Goal: Task Accomplishment & Management: Complete application form

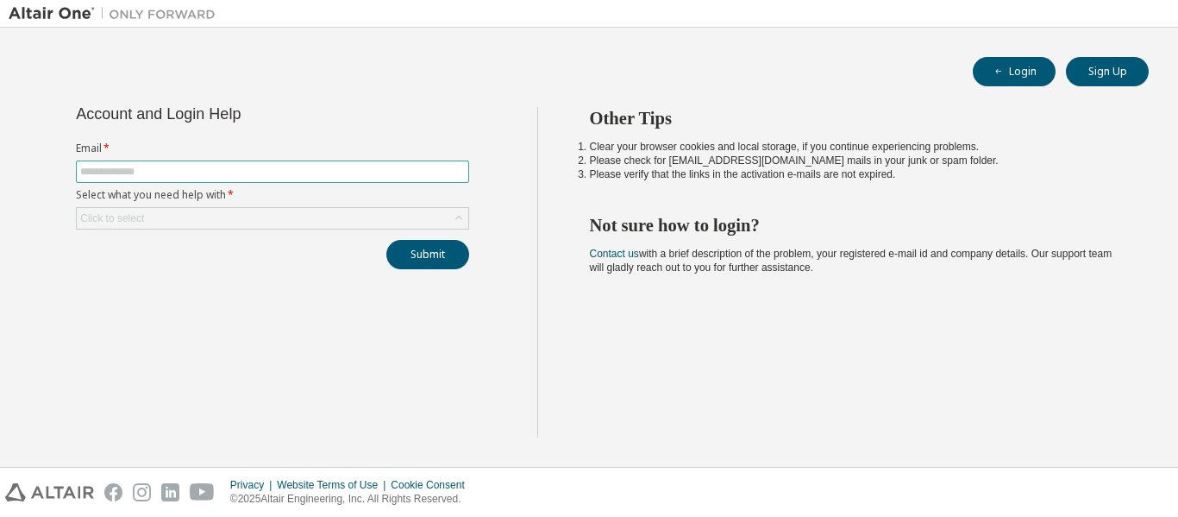
drag, startPoint x: 0, startPoint y: 0, endPoint x: 112, endPoint y: 172, distance: 205.0
click at [112, 172] on input "text" at bounding box center [272, 172] width 385 height 14
type input "**********"
click at [186, 216] on div "Click to select" at bounding box center [273, 218] width 392 height 21
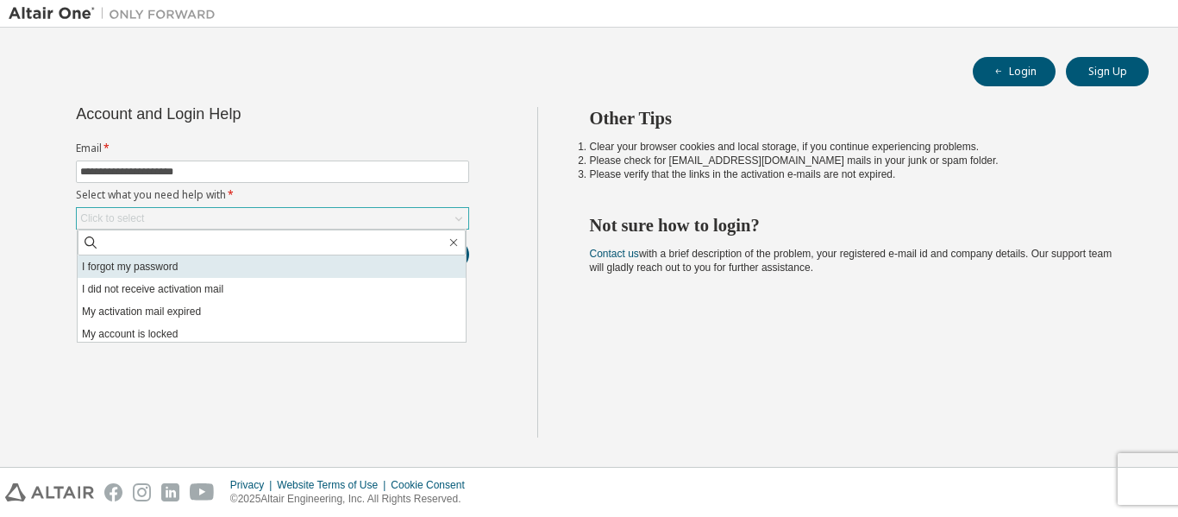
click at [167, 266] on li "I forgot my password" at bounding box center [272, 266] width 388 height 22
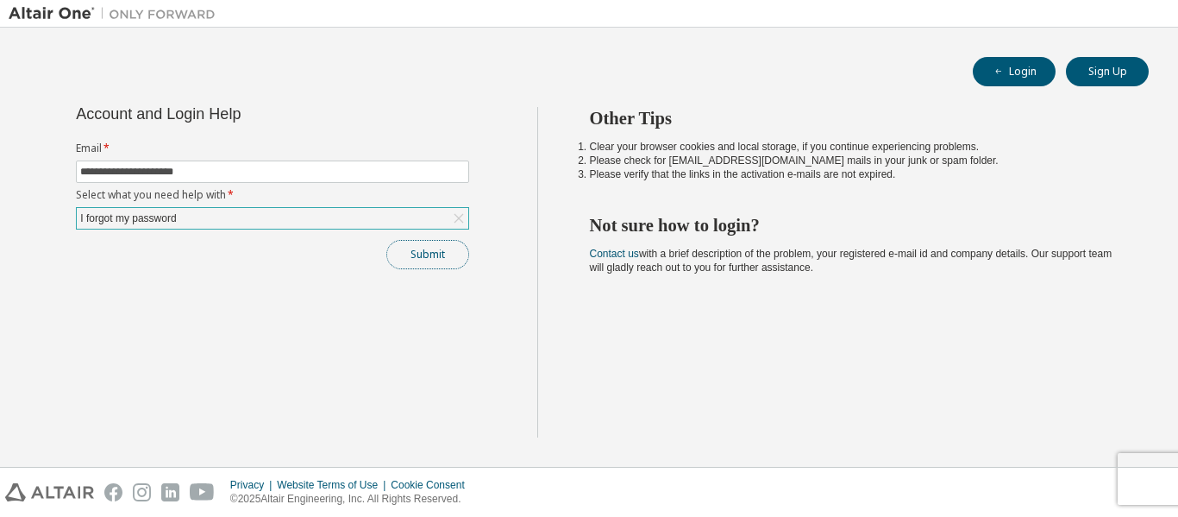
click at [423, 249] on button "Submit" at bounding box center [427, 254] width 83 height 29
click at [411, 247] on button "Submit" at bounding box center [427, 254] width 83 height 29
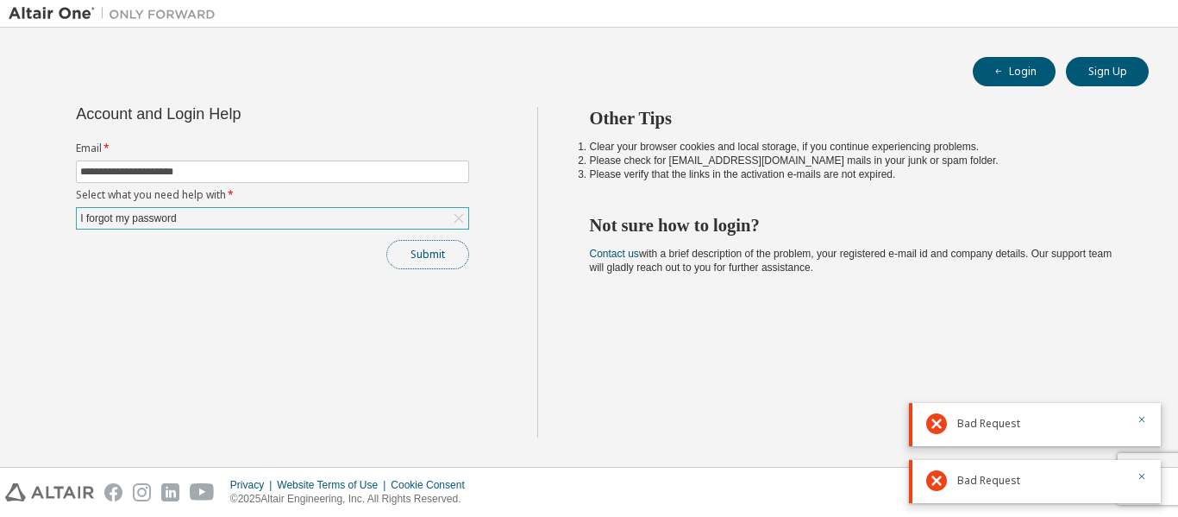
click at [407, 252] on button "Submit" at bounding box center [427, 254] width 83 height 29
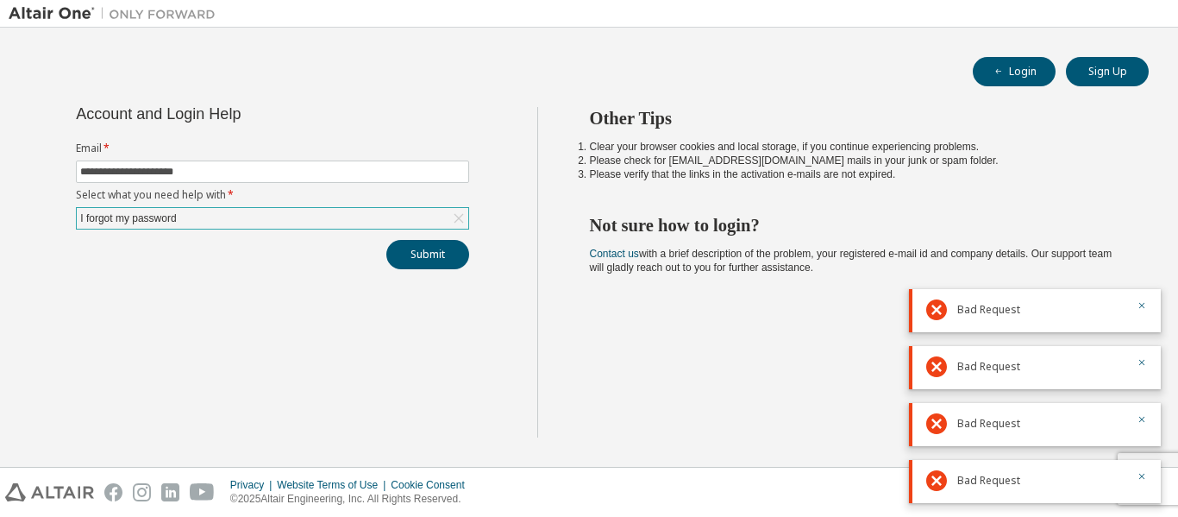
click at [193, 225] on div "I forgot my password" at bounding box center [273, 218] width 392 height 21
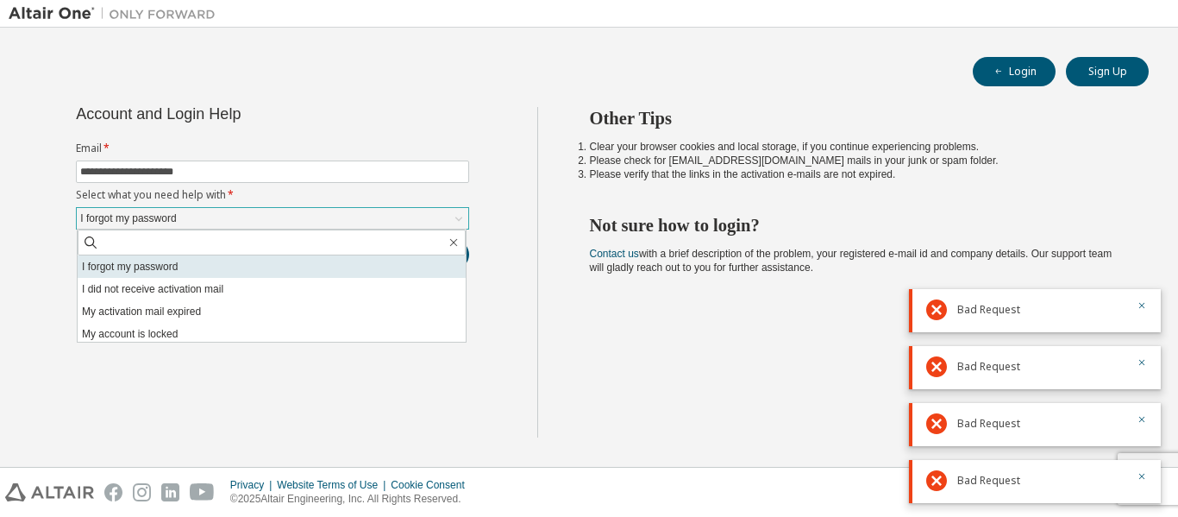
click at [179, 267] on li "I forgot my password" at bounding box center [272, 266] width 388 height 22
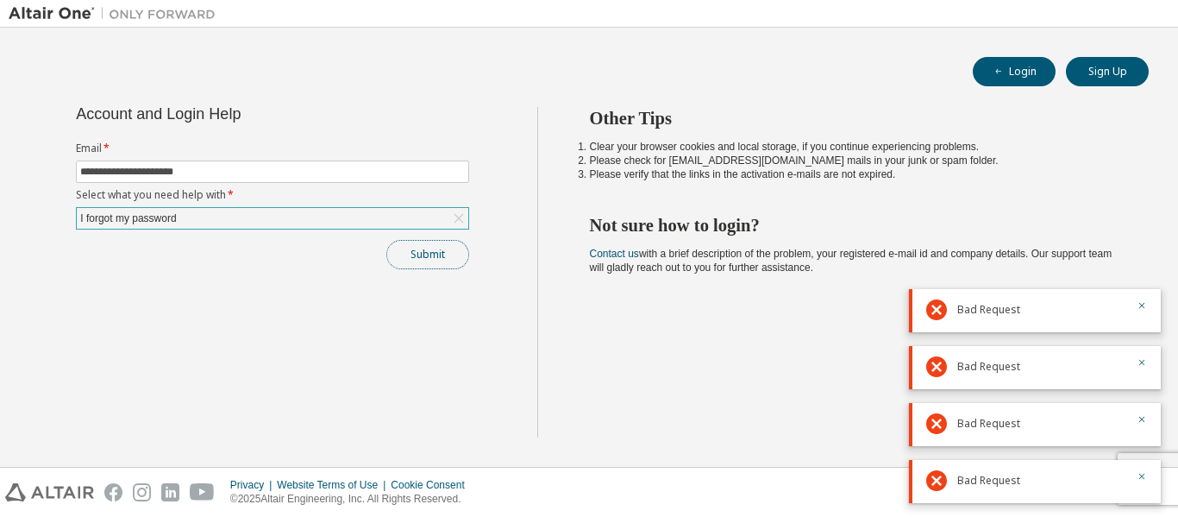
click at [412, 256] on button "Submit" at bounding box center [427, 254] width 83 height 29
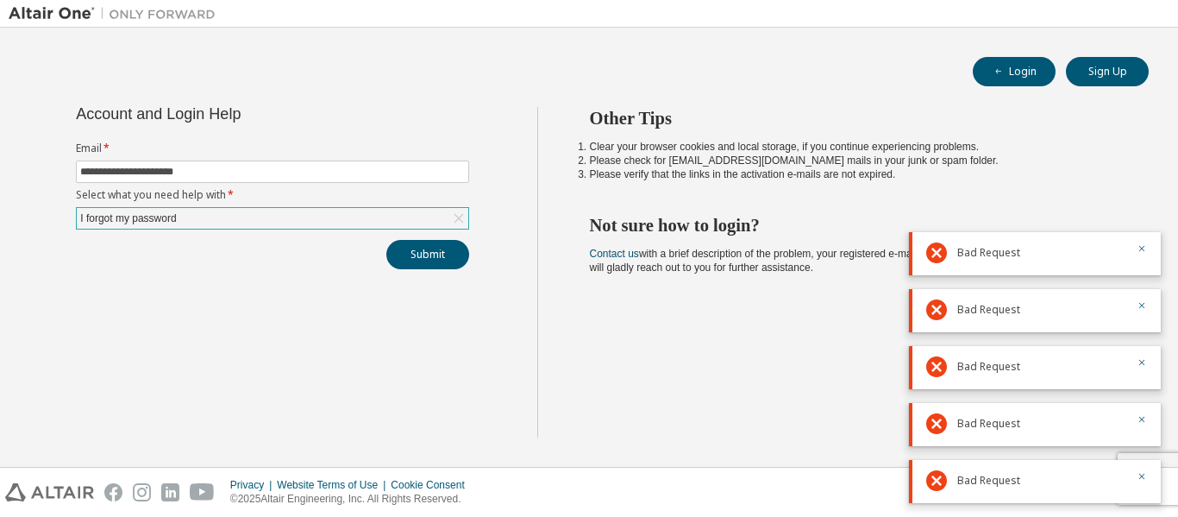
click at [317, 216] on div "I forgot my password" at bounding box center [273, 218] width 392 height 21
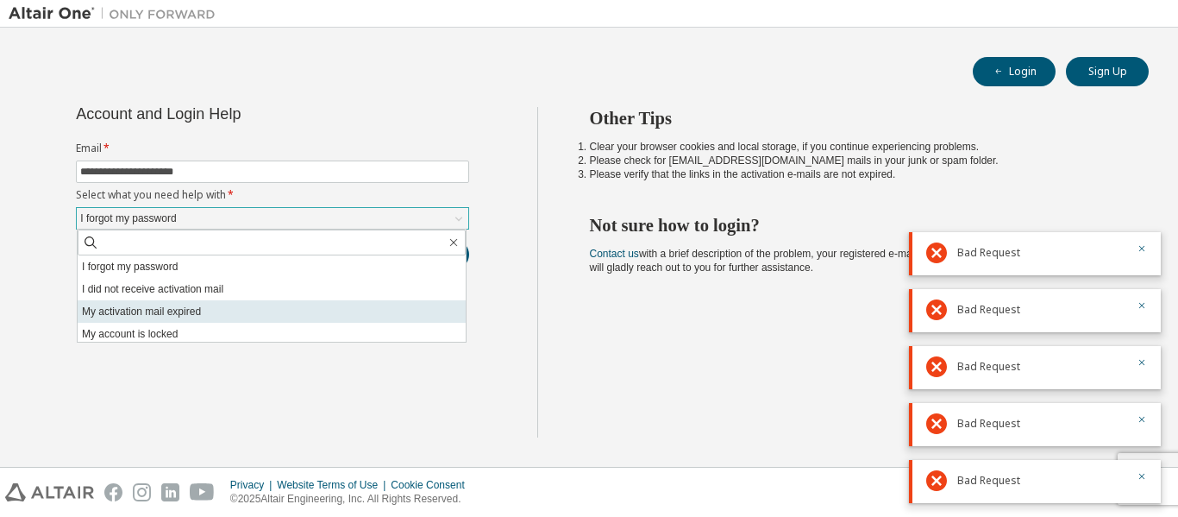
click at [277, 304] on li "My activation mail expired" at bounding box center [272, 311] width 388 height 22
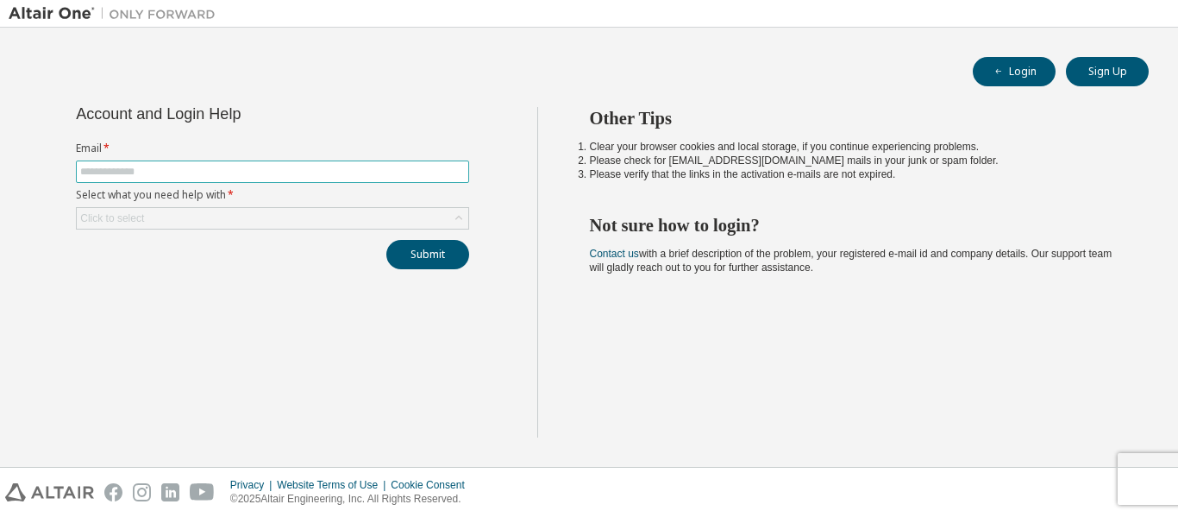
click at [223, 173] on input "text" at bounding box center [272, 172] width 385 height 14
type input "**********"
click at [180, 218] on div "Click to select" at bounding box center [273, 218] width 392 height 21
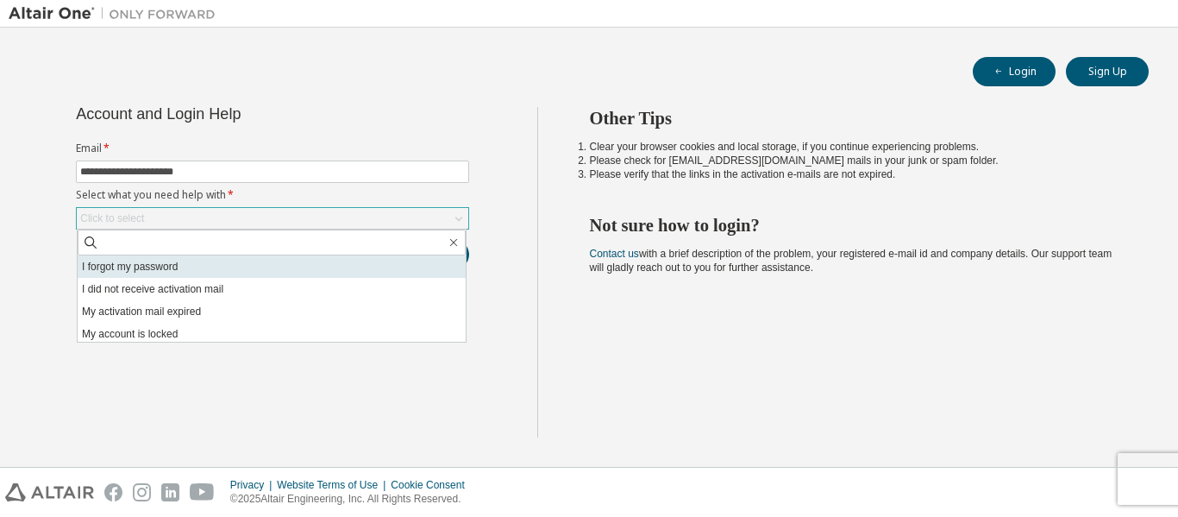
click at [180, 274] on li "I forgot my password" at bounding box center [272, 266] width 388 height 22
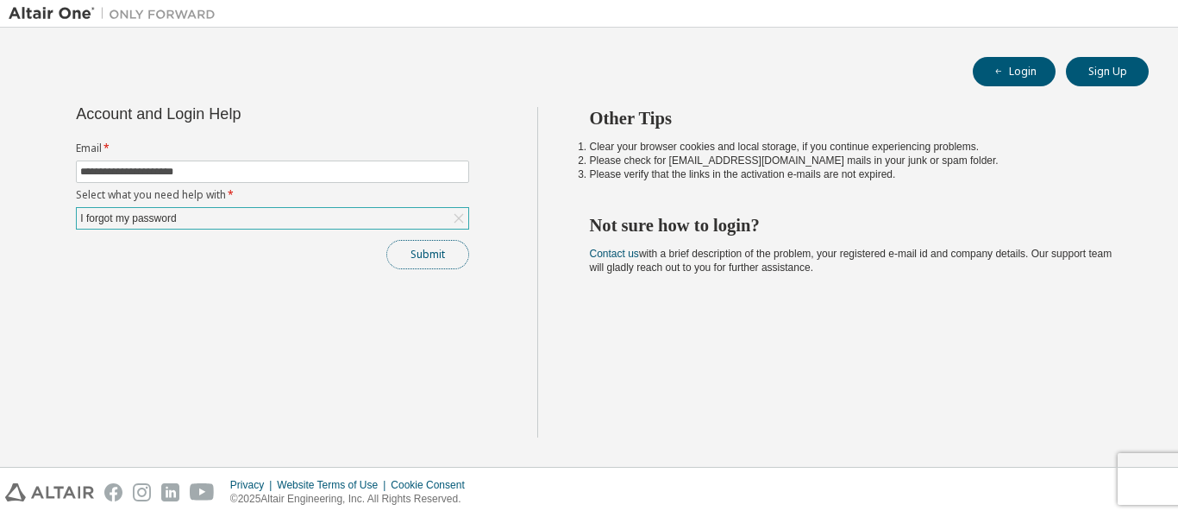
click at [424, 258] on button "Submit" at bounding box center [427, 254] width 83 height 29
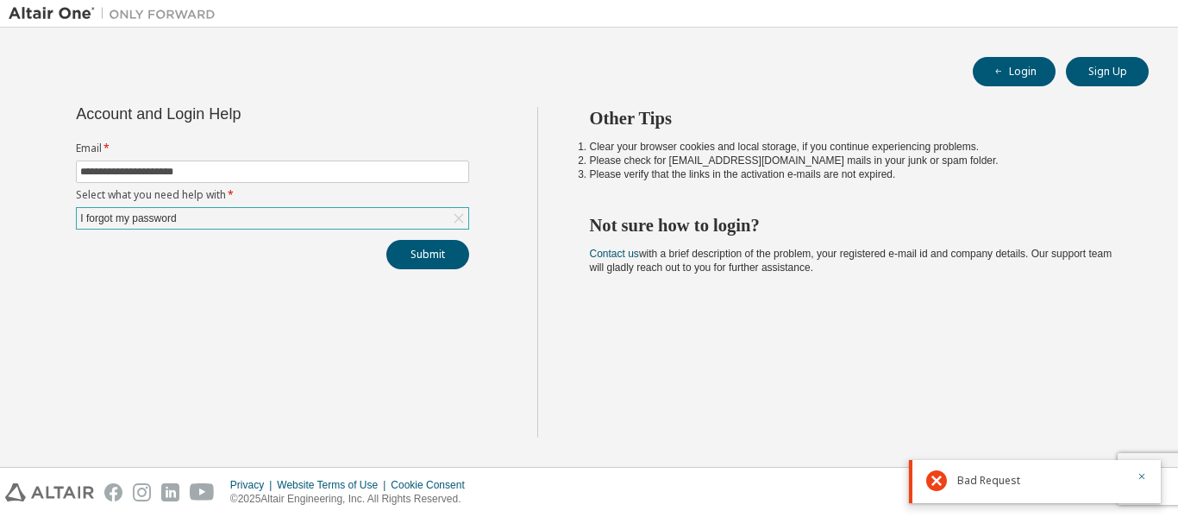
click at [374, 210] on div "I forgot my password" at bounding box center [273, 218] width 392 height 21
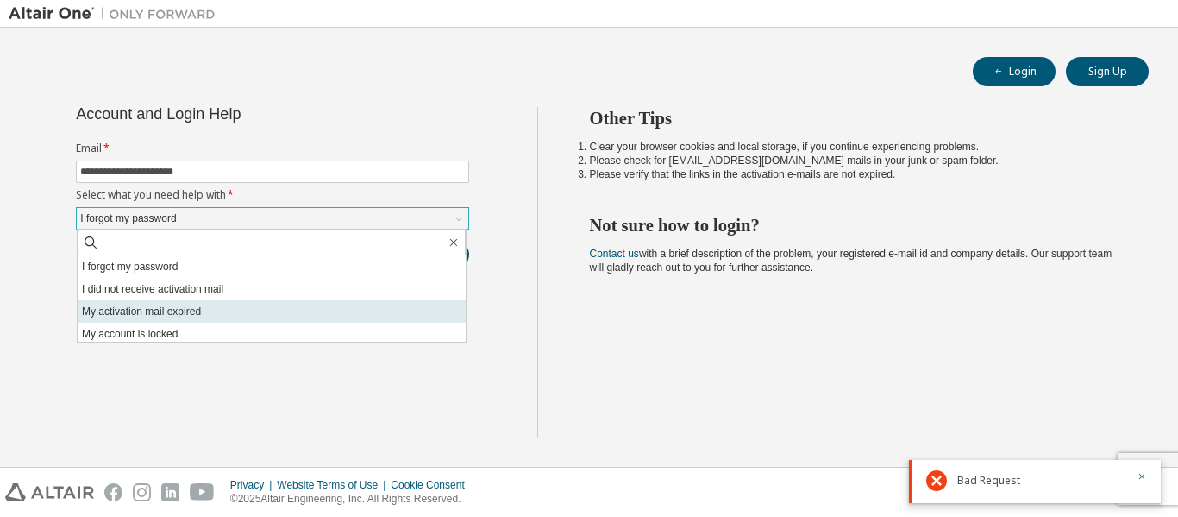
click at [225, 312] on li "My activation mail expired" at bounding box center [272, 311] width 388 height 22
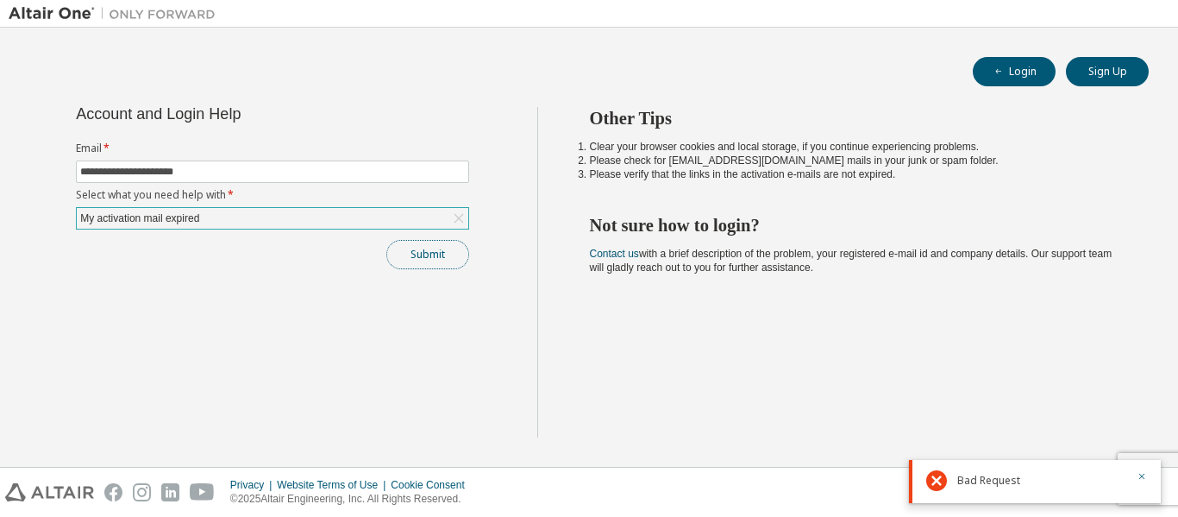
click at [446, 254] on button "Submit" at bounding box center [427, 254] width 83 height 29
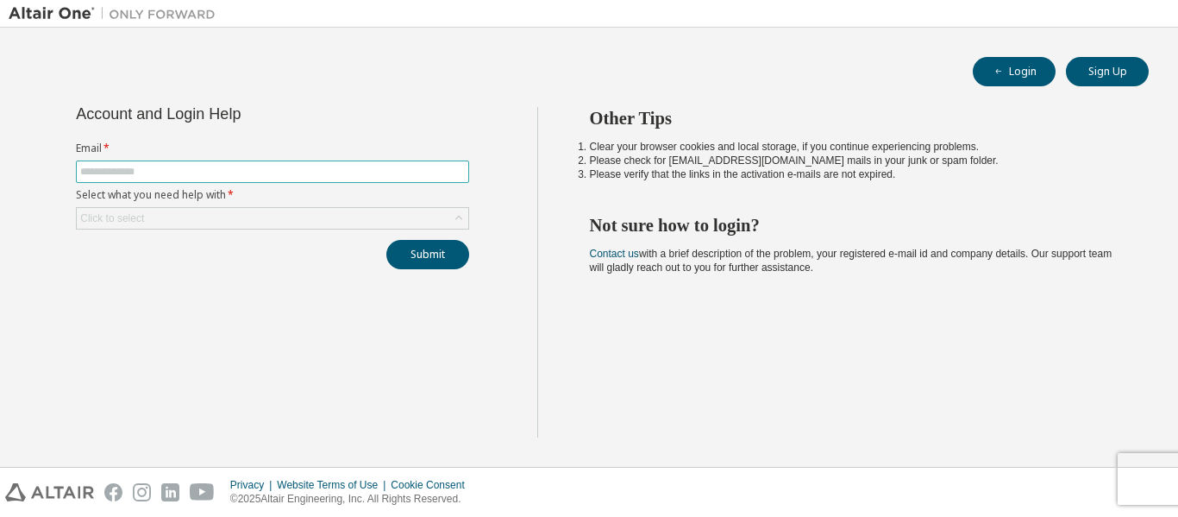
click at [267, 166] on input "text" at bounding box center [272, 172] width 385 height 14
type input "**********"
click at [197, 218] on div "Click to select" at bounding box center [273, 218] width 392 height 21
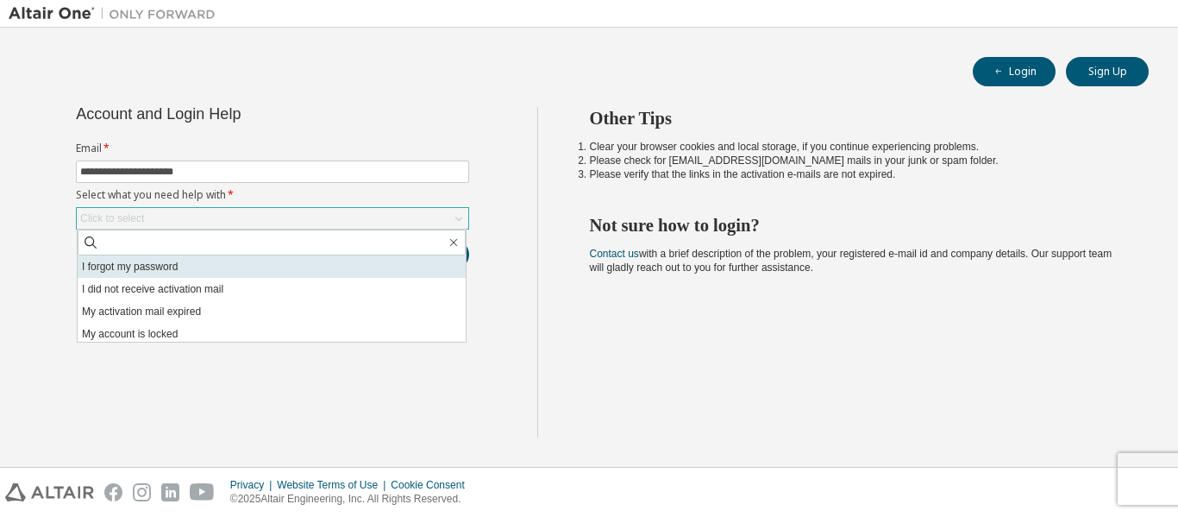
click at [182, 265] on li "I forgot my password" at bounding box center [272, 266] width 388 height 22
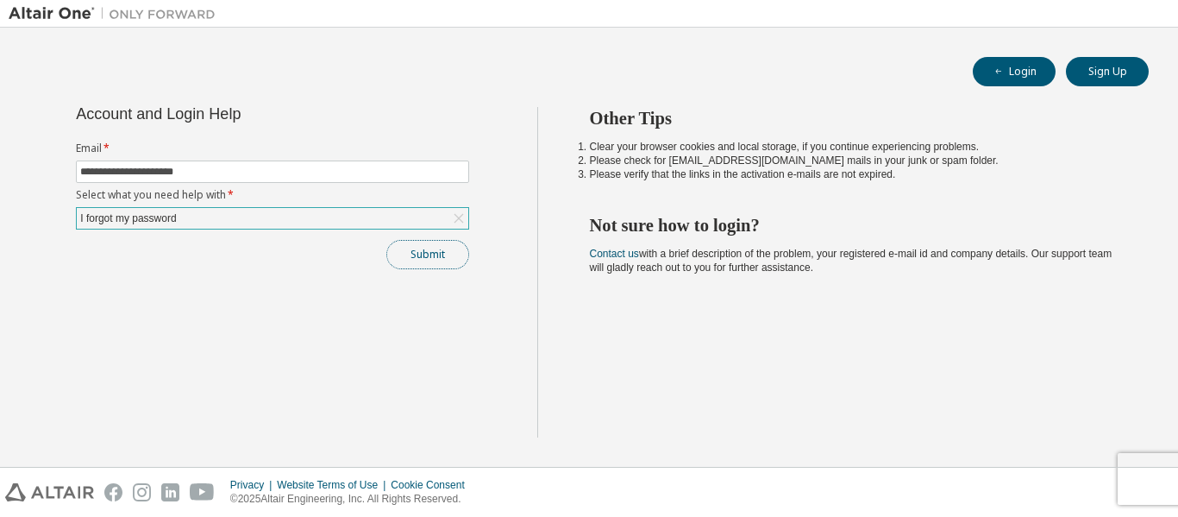
click at [402, 256] on button "Submit" at bounding box center [427, 254] width 83 height 29
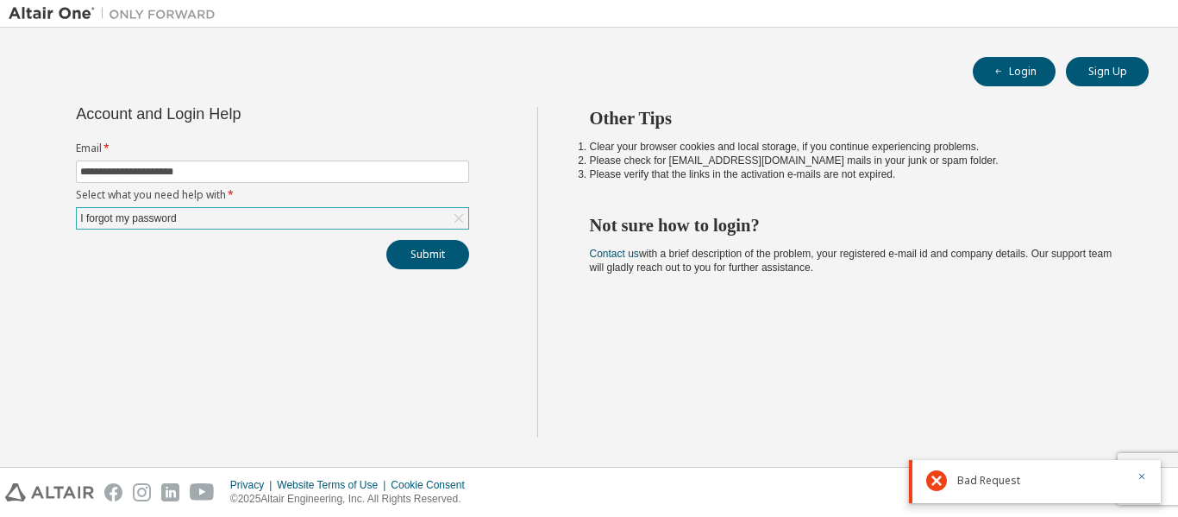
click at [291, 217] on div "I forgot my password" at bounding box center [273, 218] width 392 height 21
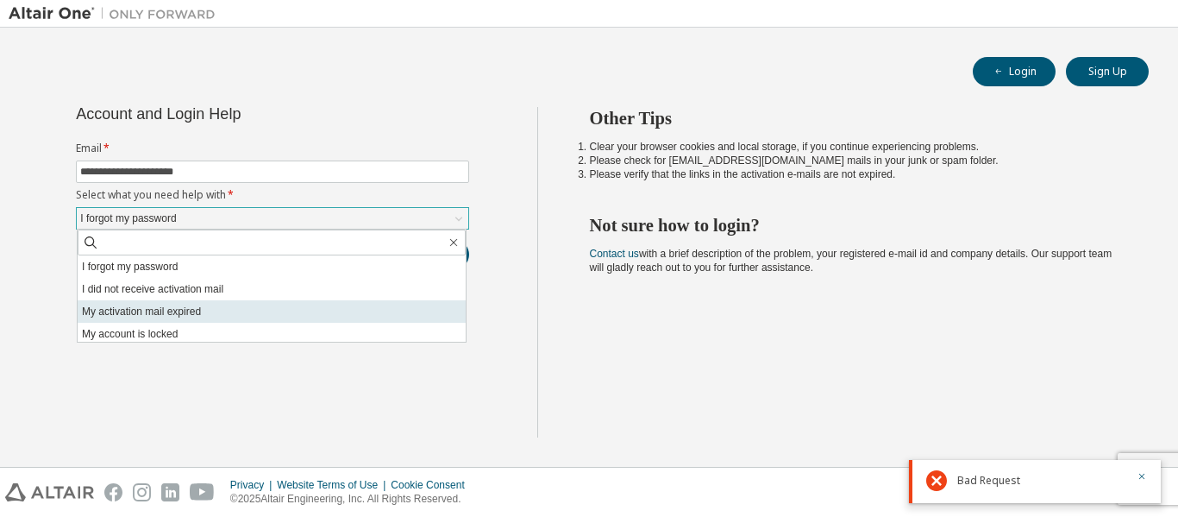
click at [257, 311] on li "My activation mail expired" at bounding box center [272, 311] width 388 height 22
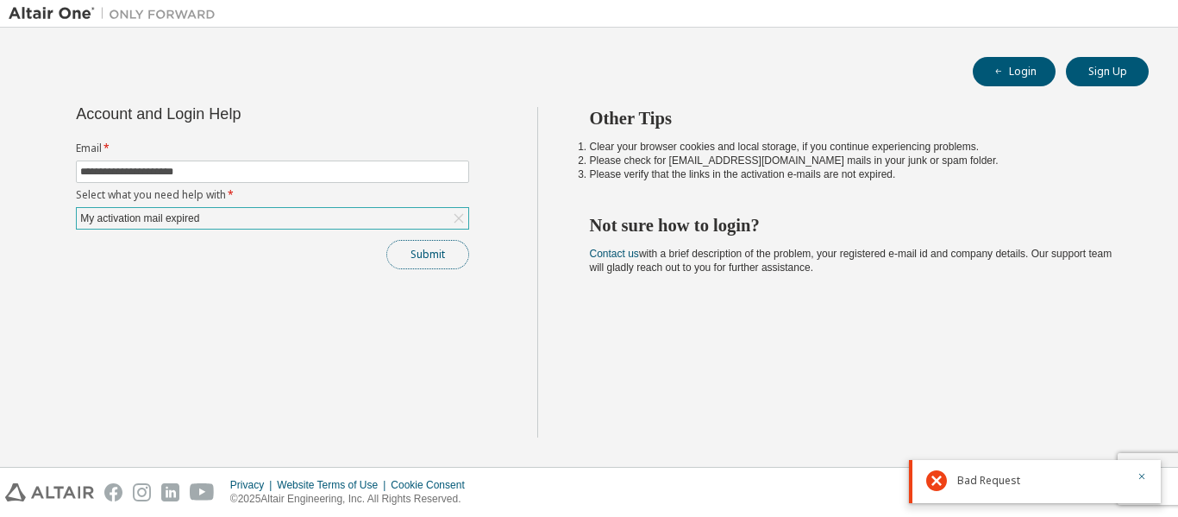
click at [410, 257] on button "Submit" at bounding box center [427, 254] width 83 height 29
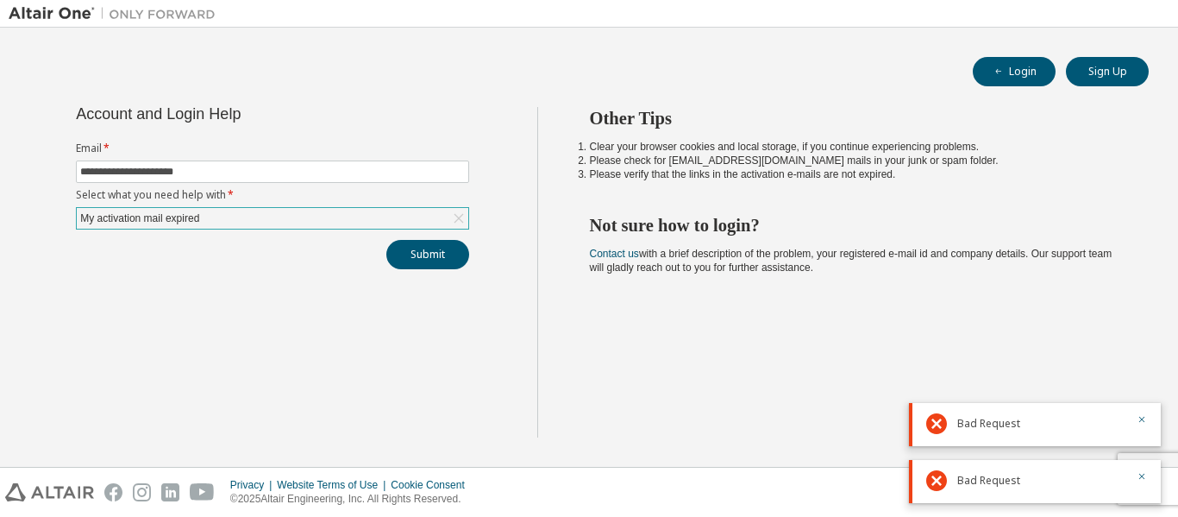
click at [455, 211] on icon at bounding box center [458, 218] width 17 height 17
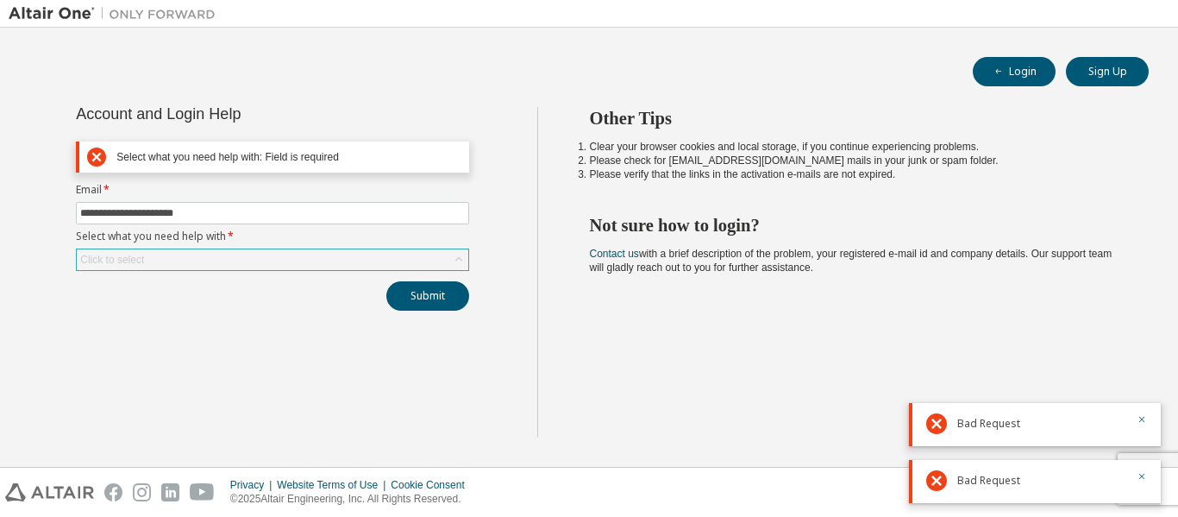
click at [255, 252] on div "Click to select" at bounding box center [273, 259] width 392 height 21
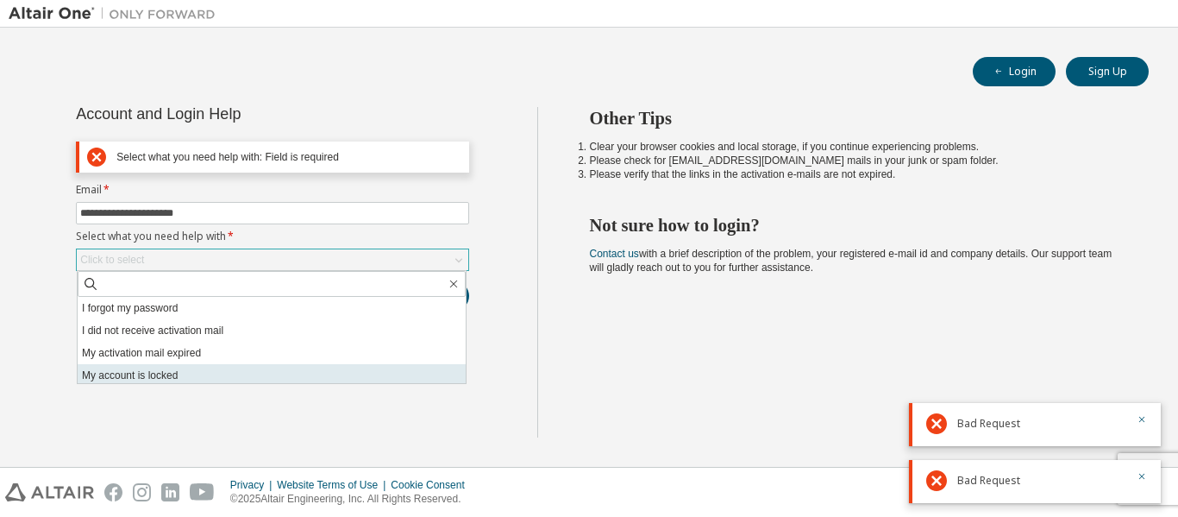
click at [242, 373] on li "My account is locked" at bounding box center [272, 375] width 388 height 22
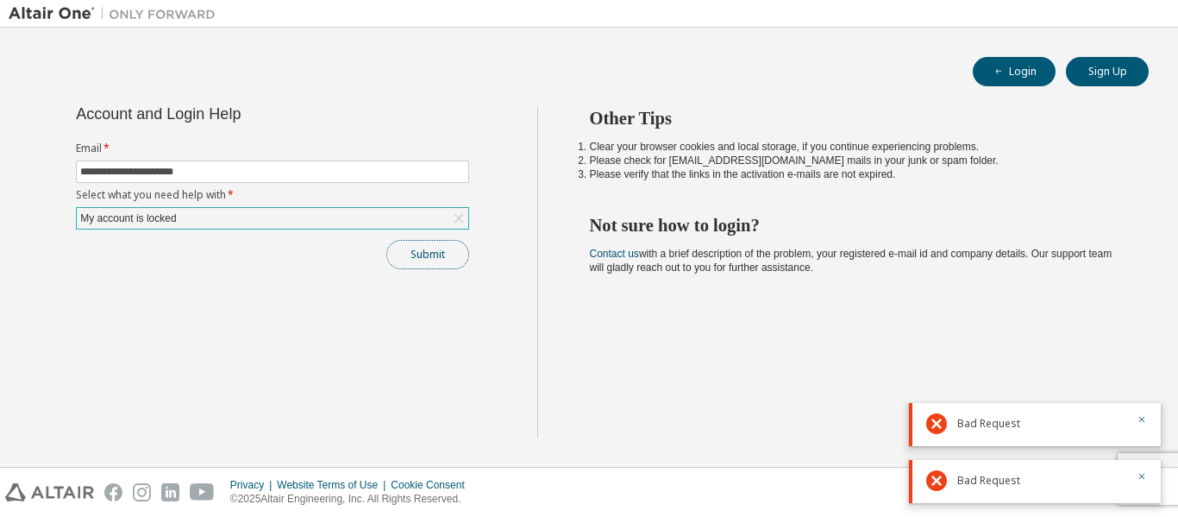
click at [439, 248] on button "Submit" at bounding box center [427, 254] width 83 height 29
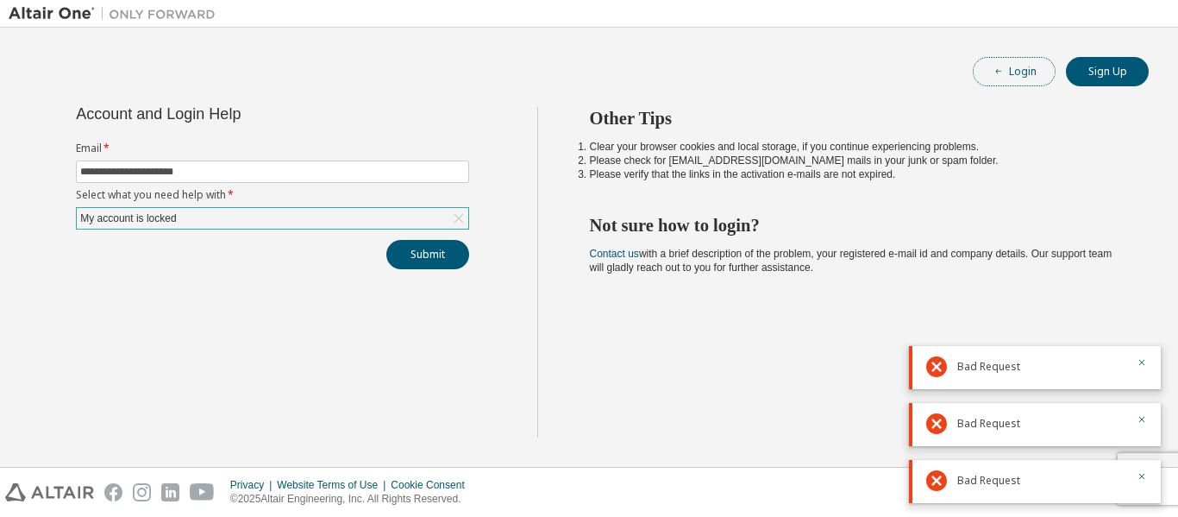
click at [1001, 76] on icon "button" at bounding box center [999, 71] width 10 height 10
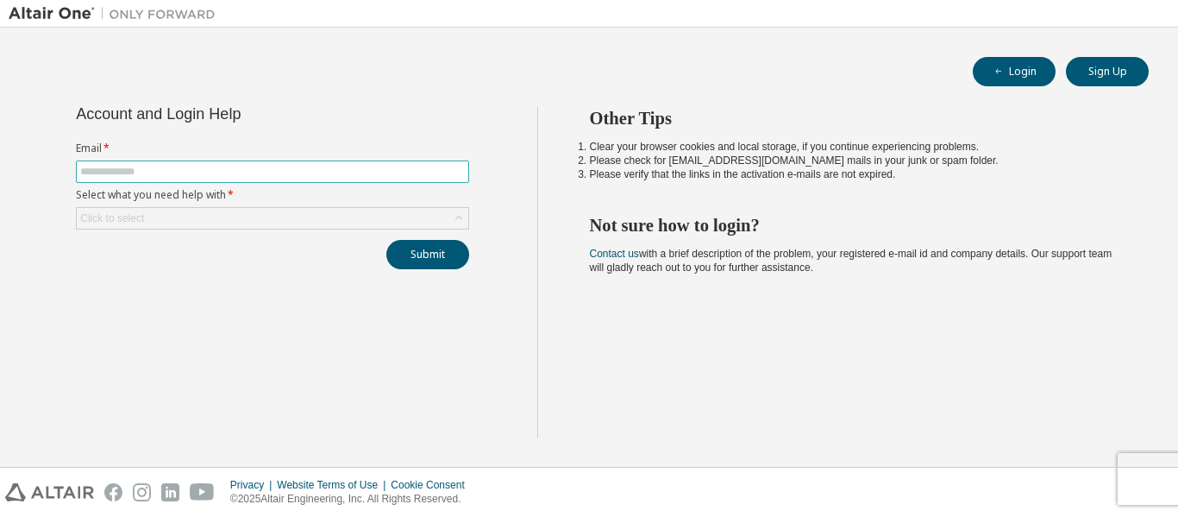
click at [217, 177] on input "text" at bounding box center [272, 172] width 385 height 14
type input "**********"
click at [198, 219] on div "Click to select" at bounding box center [273, 218] width 392 height 21
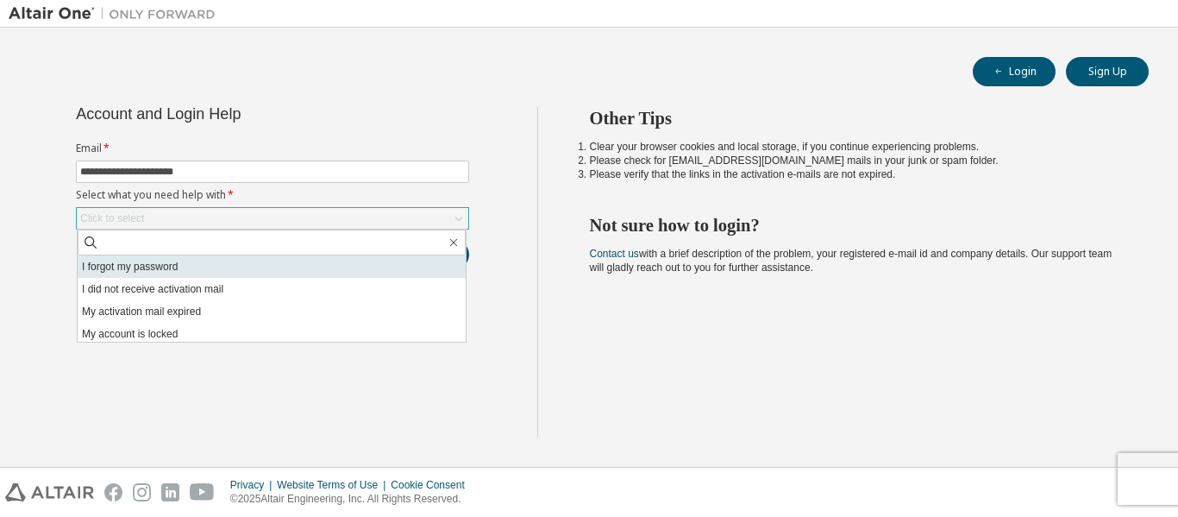
click at [199, 268] on li "I forgot my password" at bounding box center [272, 266] width 388 height 22
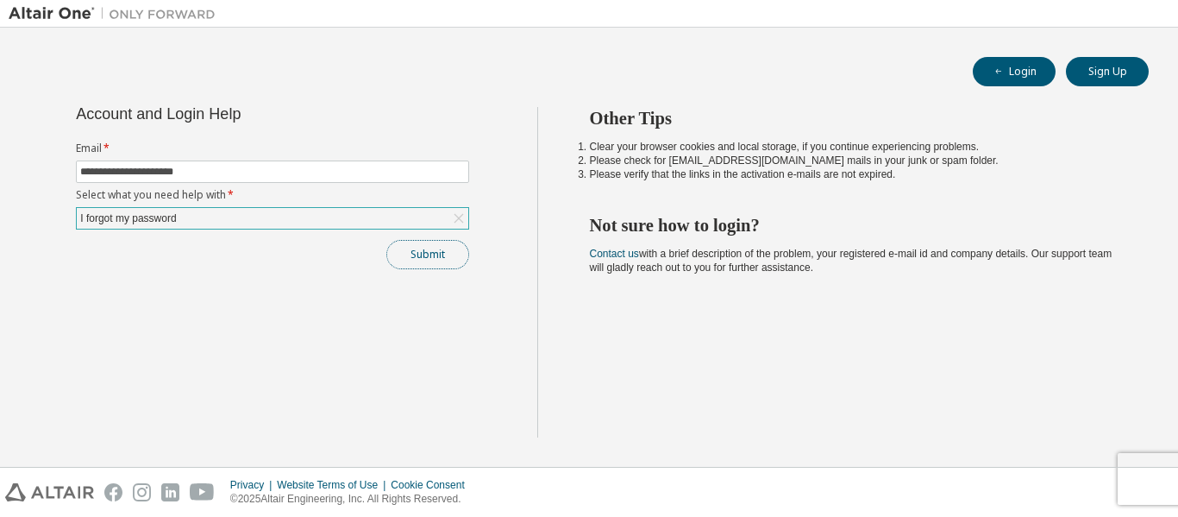
click at [418, 244] on button "Submit" at bounding box center [427, 254] width 83 height 29
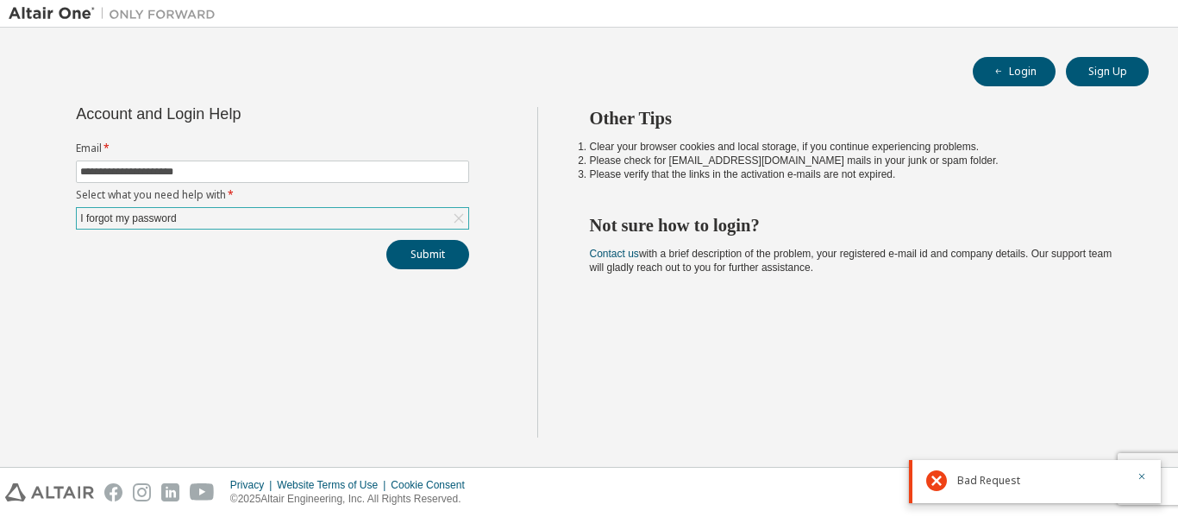
click at [993, 475] on span "Bad Request" at bounding box center [988, 481] width 63 height 14
click at [1095, 72] on button "Sign Up" at bounding box center [1107, 71] width 83 height 29
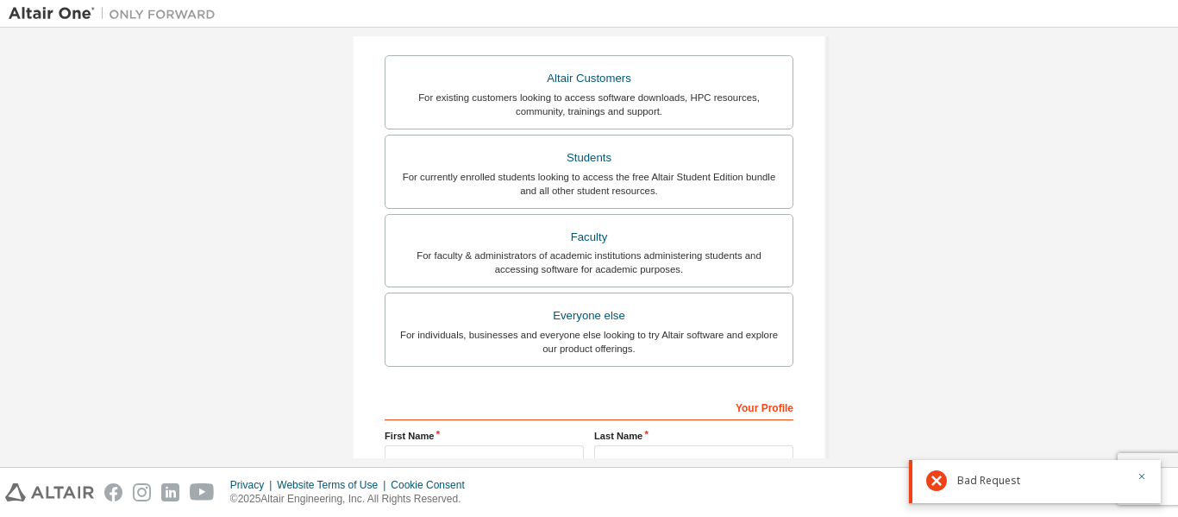
scroll to position [314, 0]
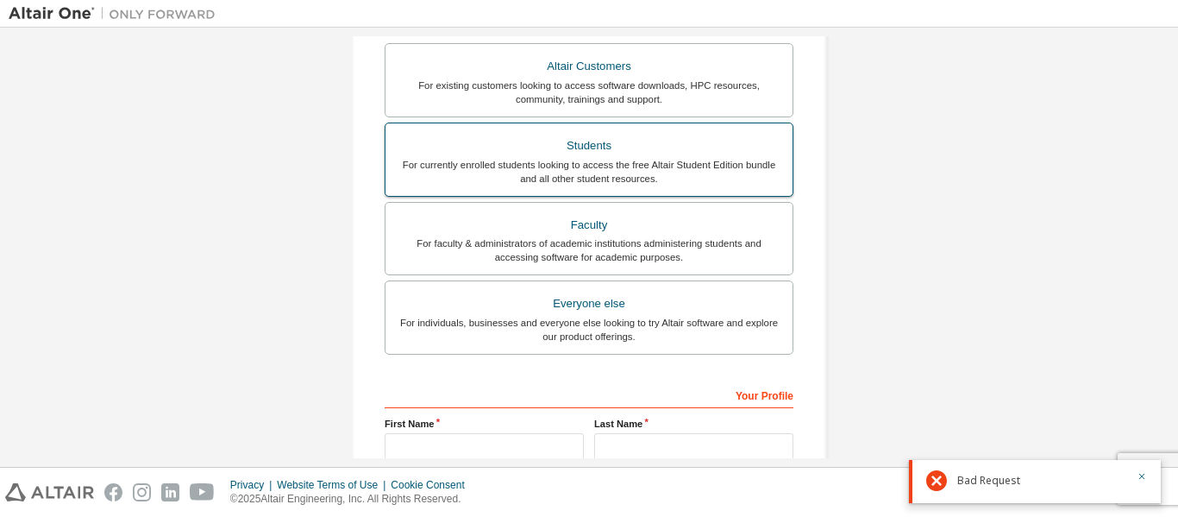
click at [514, 147] on div "Students" at bounding box center [589, 146] width 386 height 24
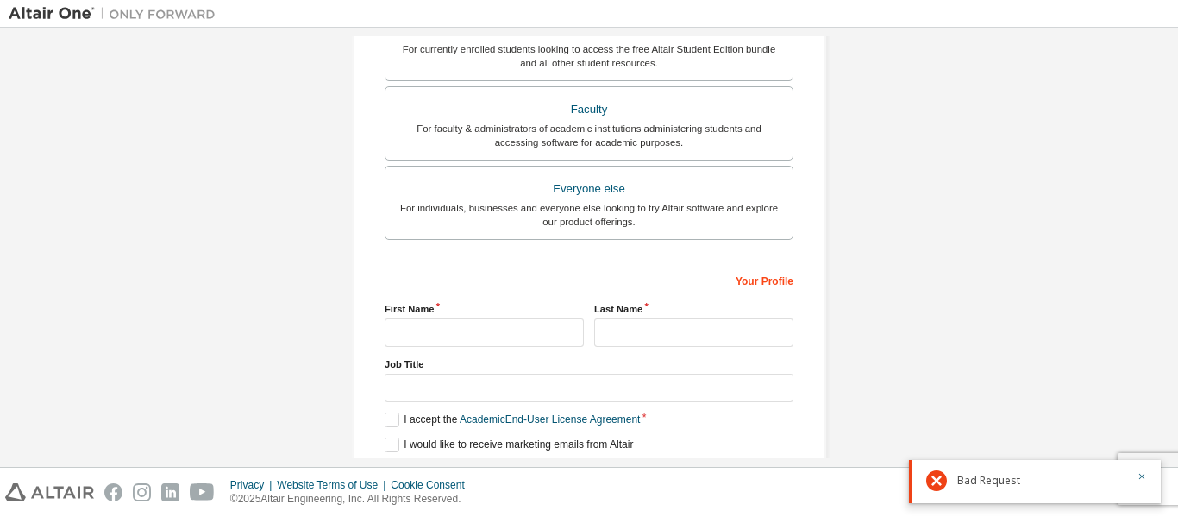
scroll to position [486, 0]
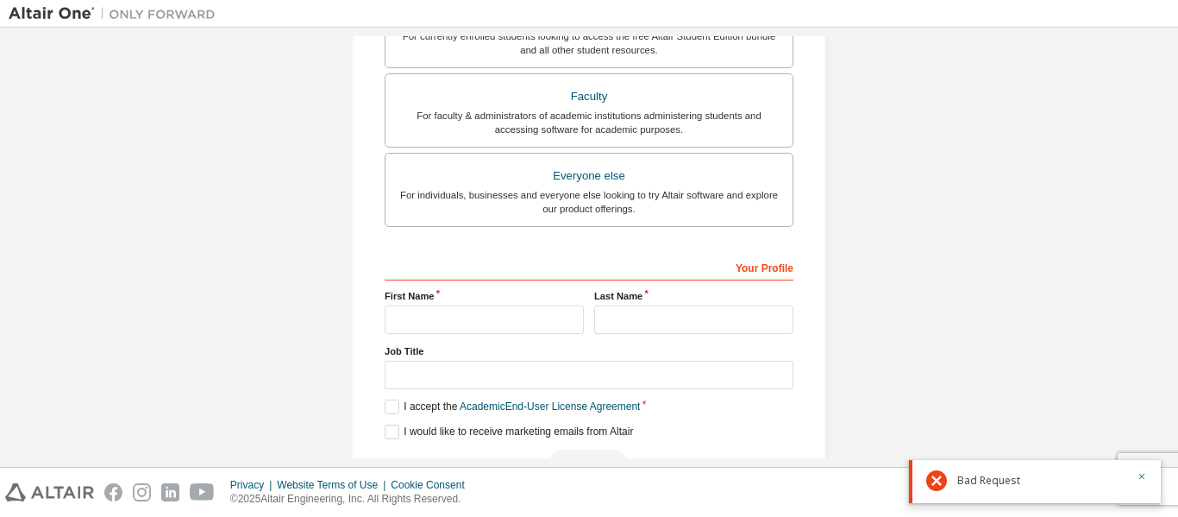
click at [474, 336] on div "Your Profile First Name Last Name Job Title Please provide State/Province to he…" at bounding box center [589, 364] width 409 height 223
click at [455, 320] on input "text" at bounding box center [484, 319] width 199 height 28
type input "***"
click at [594, 316] on input "text" at bounding box center [693, 319] width 199 height 28
type input "*********"
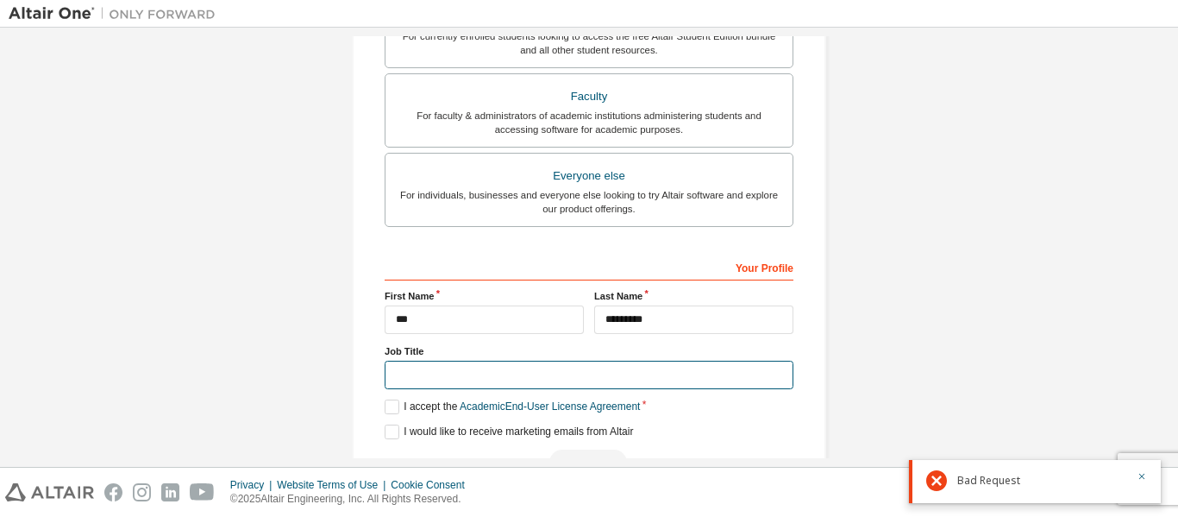
click at [479, 373] on input "text" at bounding box center [589, 375] width 409 height 28
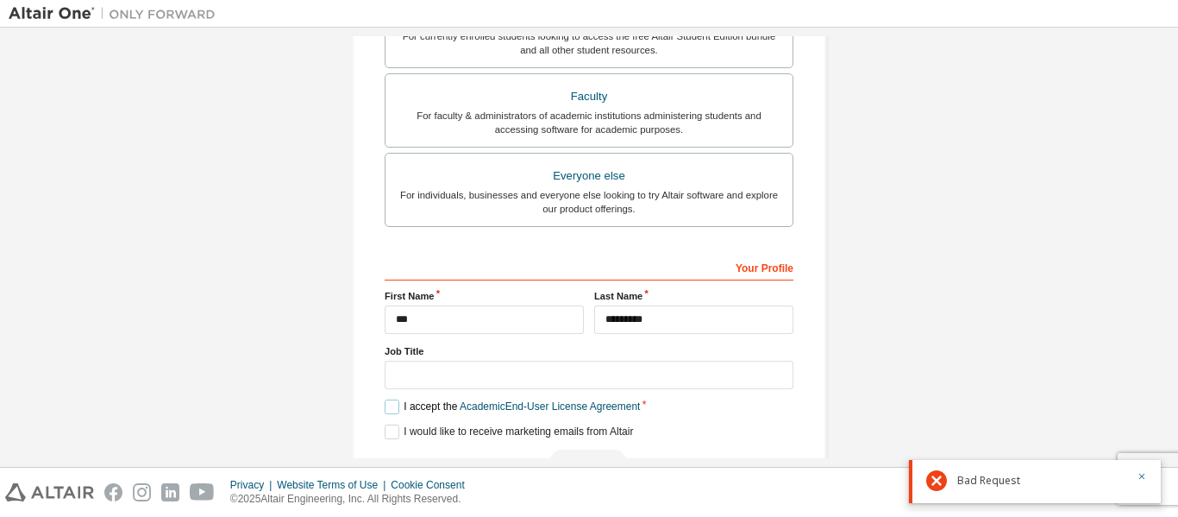
click at [386, 404] on label "I accept the Academic End-User License Agreement" at bounding box center [512, 406] width 255 height 15
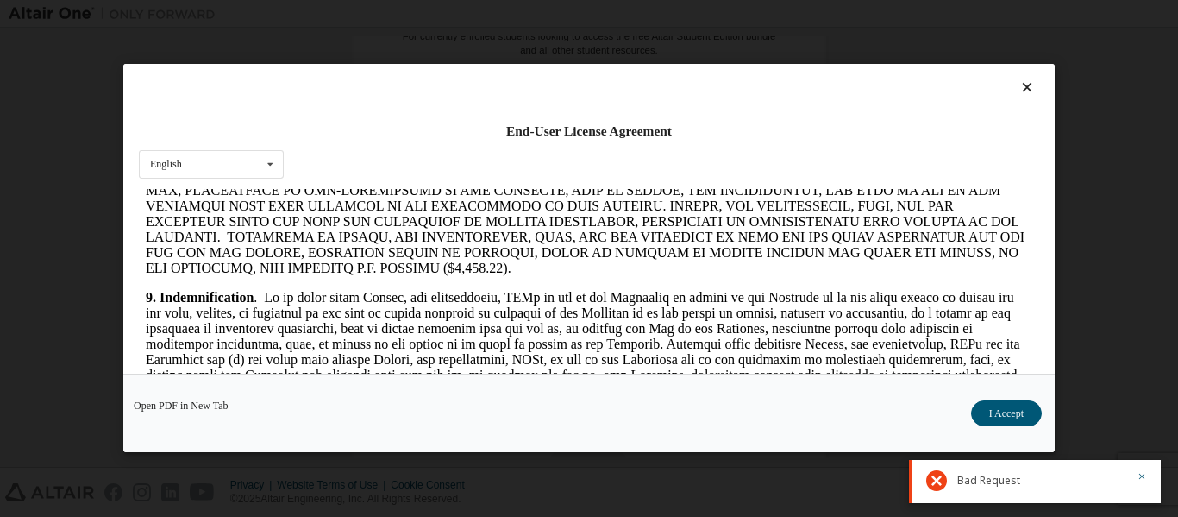
scroll to position [2048, 0]
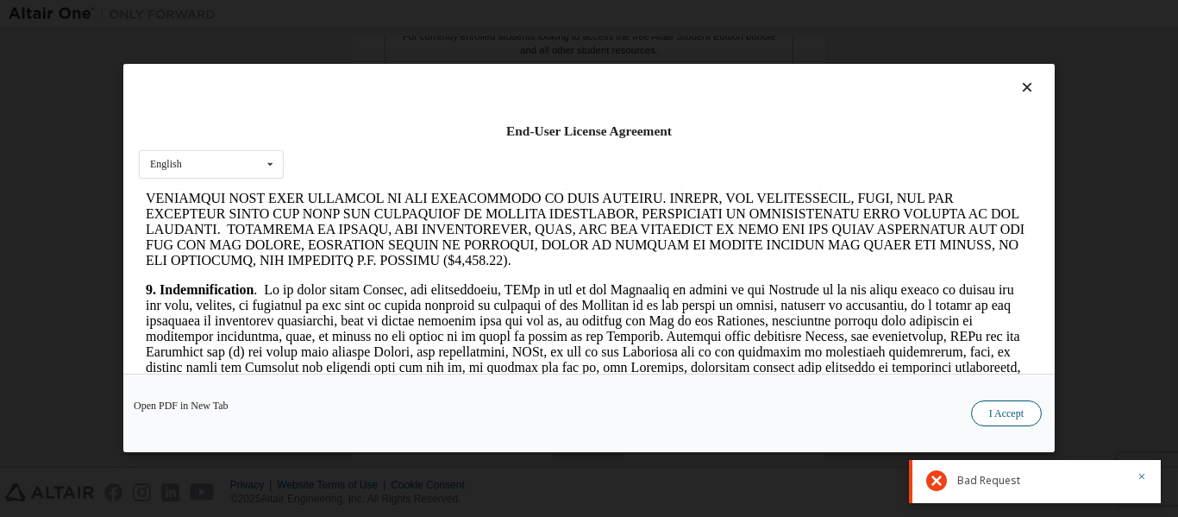
click at [992, 407] on button "I Accept" at bounding box center [1006, 414] width 71 height 26
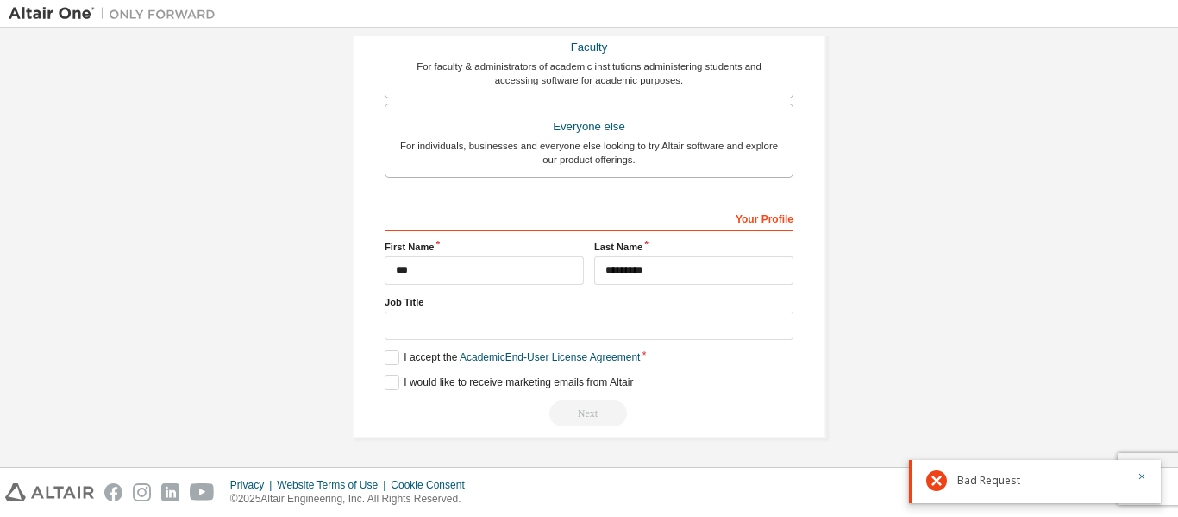
scroll to position [537, 0]
click at [387, 380] on label "I would like to receive marketing emails from Altair" at bounding box center [509, 381] width 248 height 15
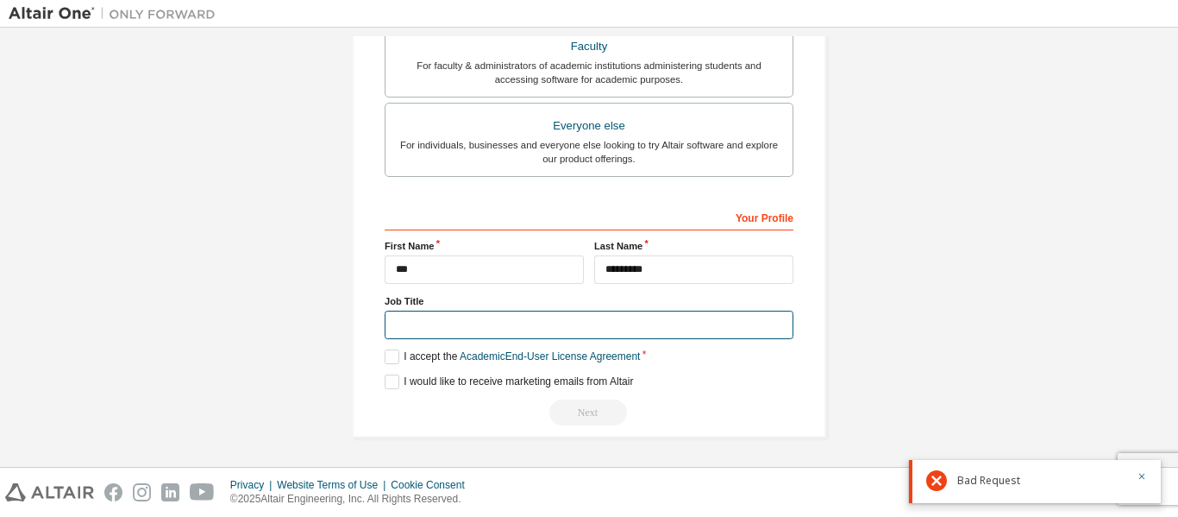
click at [486, 317] on input "text" at bounding box center [589, 325] width 409 height 28
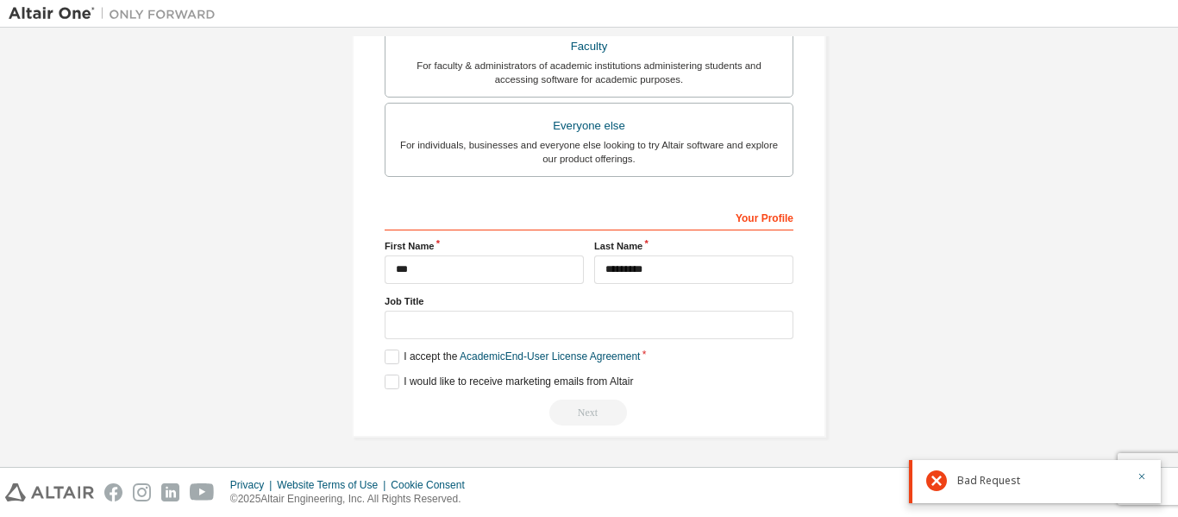
scroll to position [575, 0]
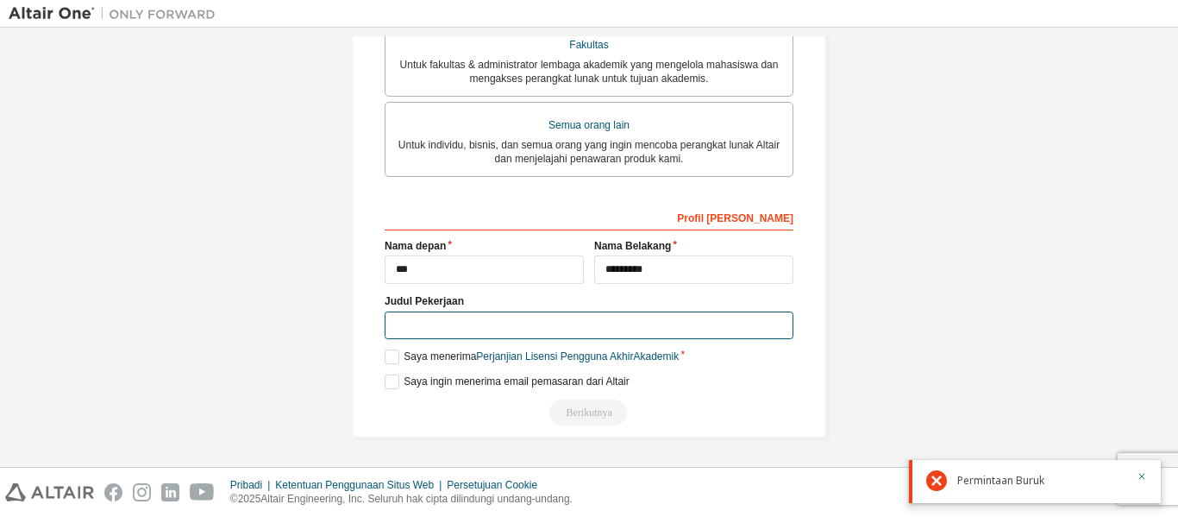
click at [458, 336] on input "text" at bounding box center [589, 325] width 409 height 28
type input "*"
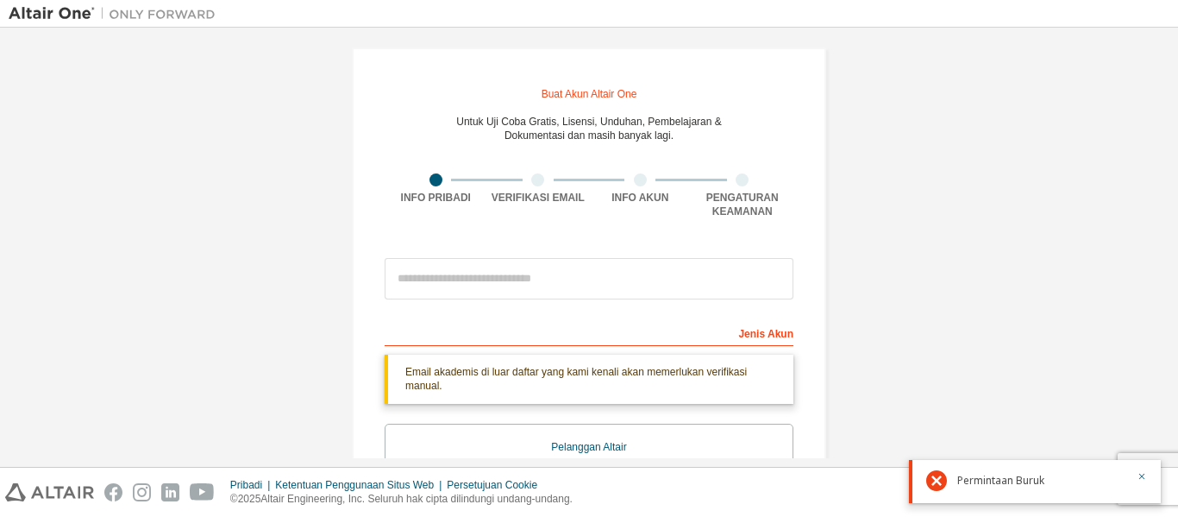
scroll to position [0, 0]
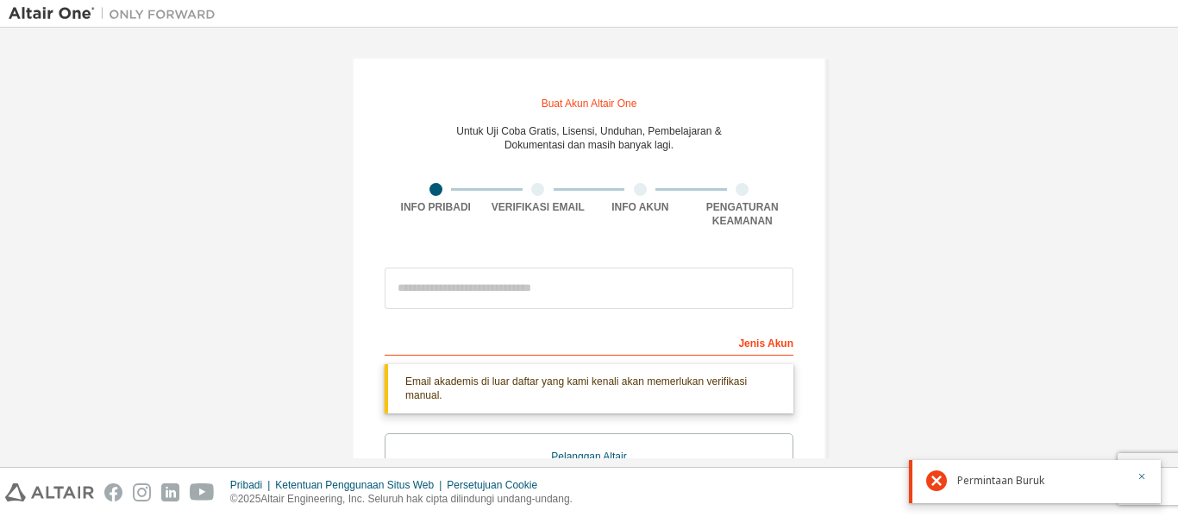
type input "*******"
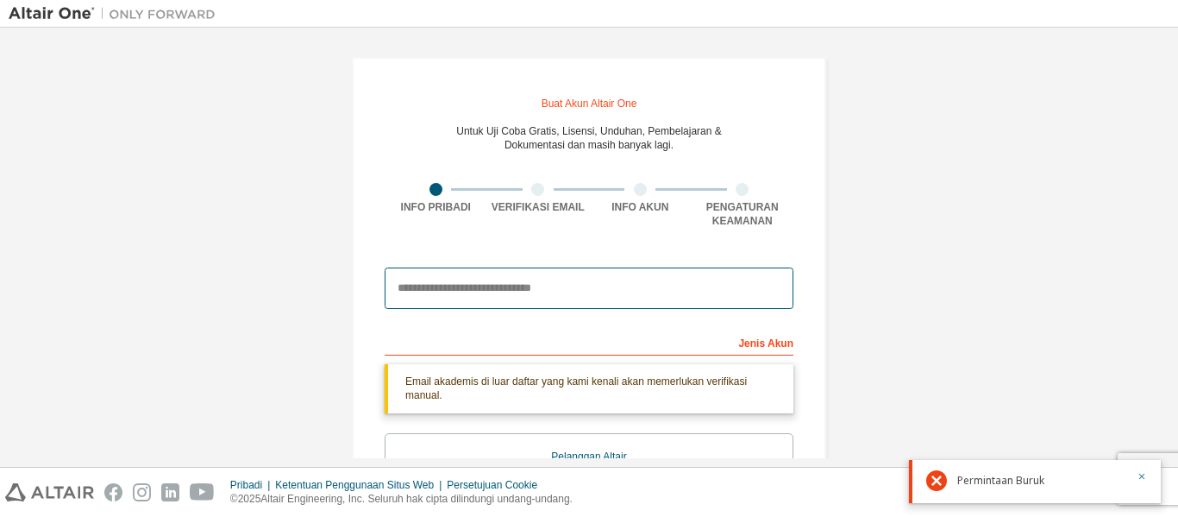
click at [535, 288] on input "email" at bounding box center [589, 287] width 409 height 41
type input "**********"
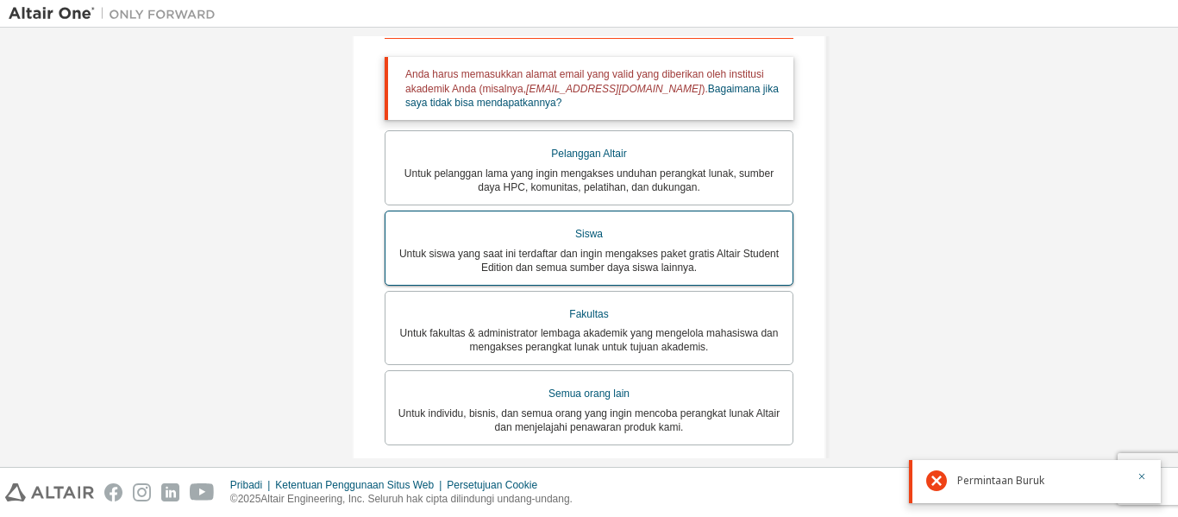
scroll to position [327, 0]
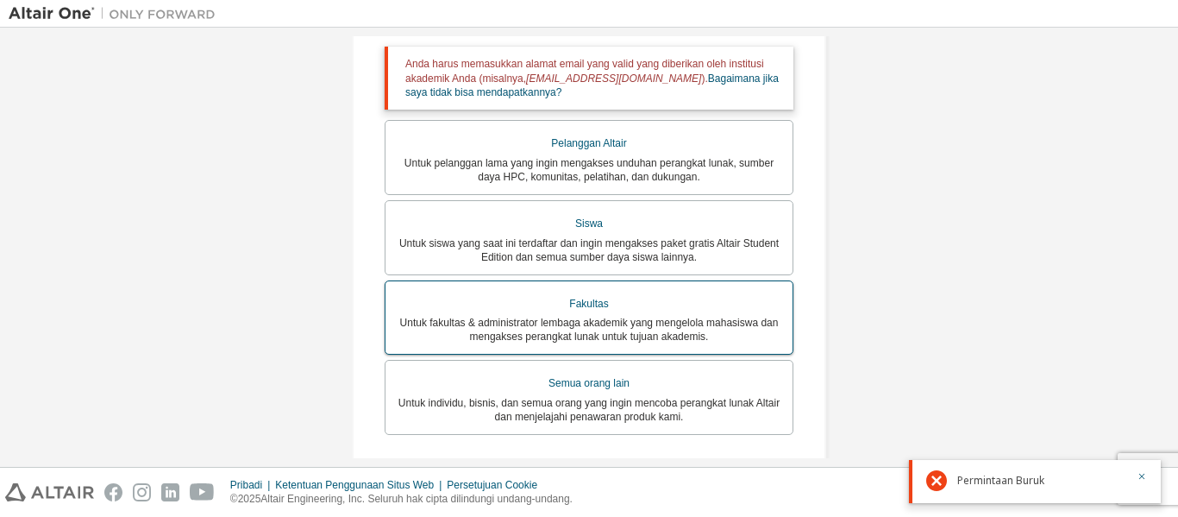
click at [576, 293] on label "Fakultas Untuk fakultas & administrator lembaga akademik yang mengelola mahasis…" at bounding box center [589, 317] width 409 height 75
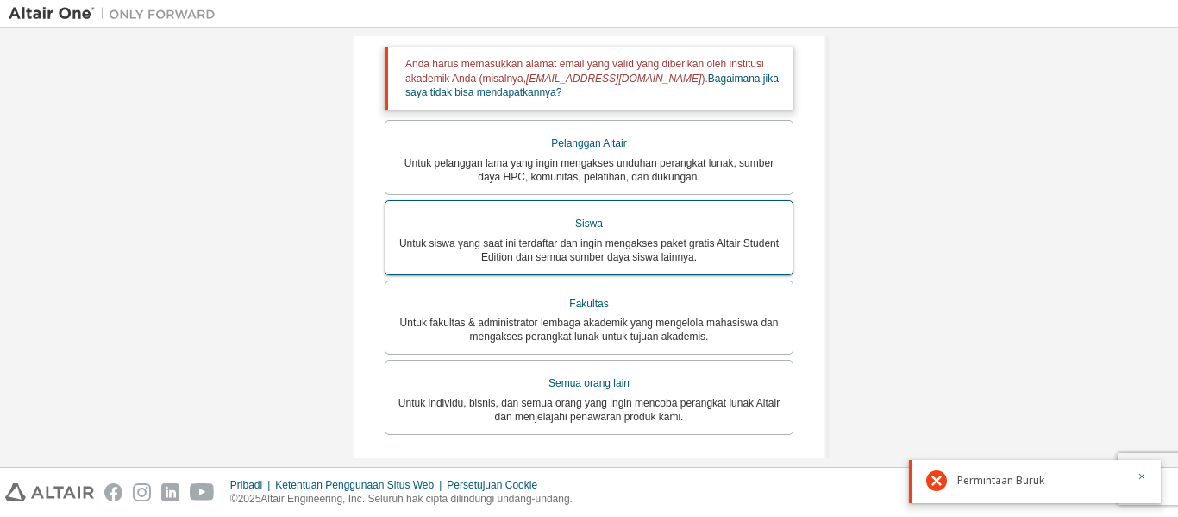
click at [578, 242] on font "Untuk siswa yang saat ini terdaftar dan ingin mengakses paket gratis Altair Stu…" at bounding box center [589, 250] width 380 height 26
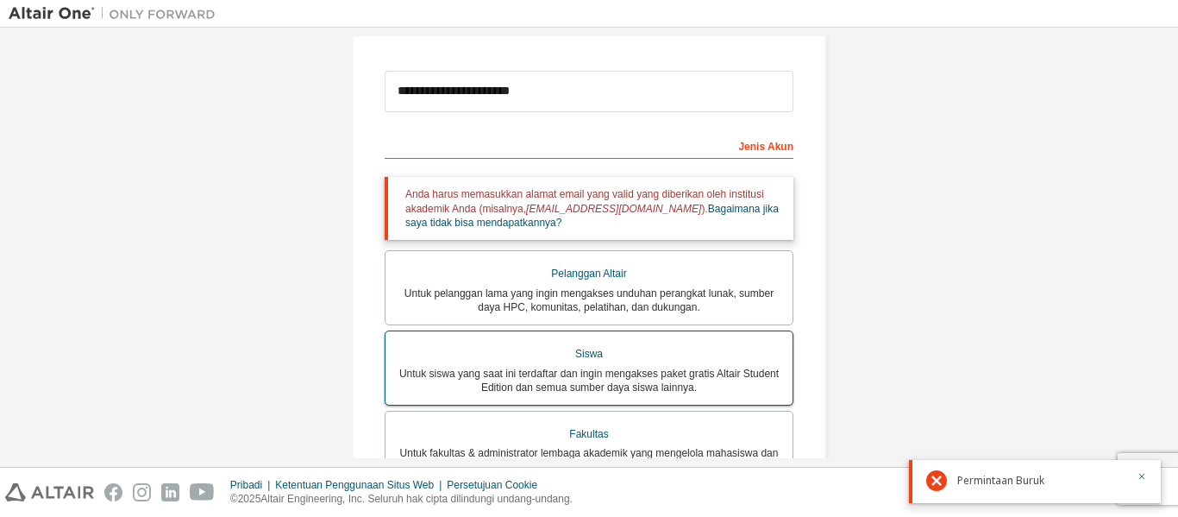
scroll to position [170, 0]
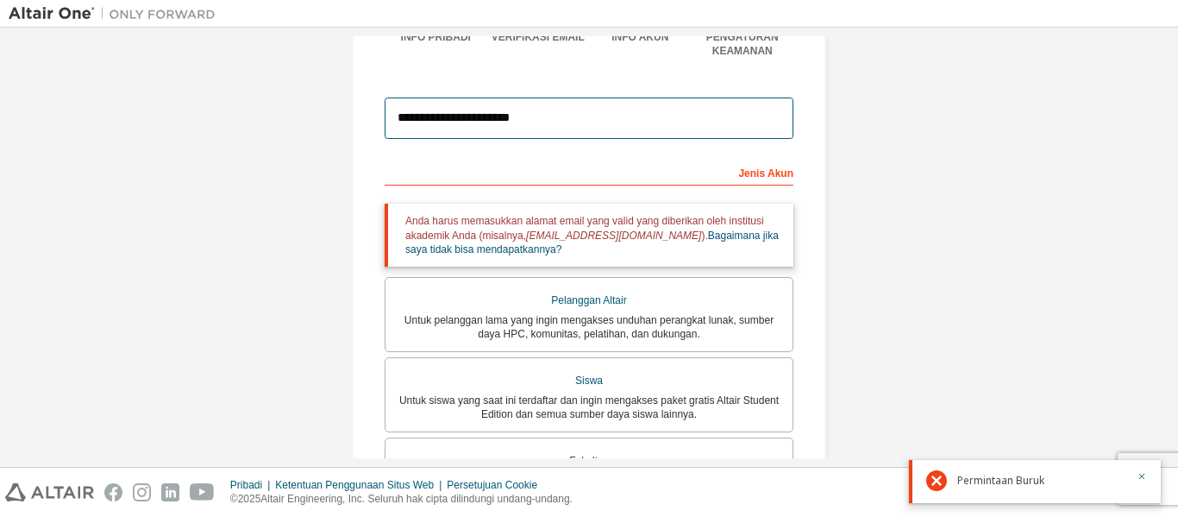
click at [573, 117] on input "**********" at bounding box center [589, 117] width 409 height 41
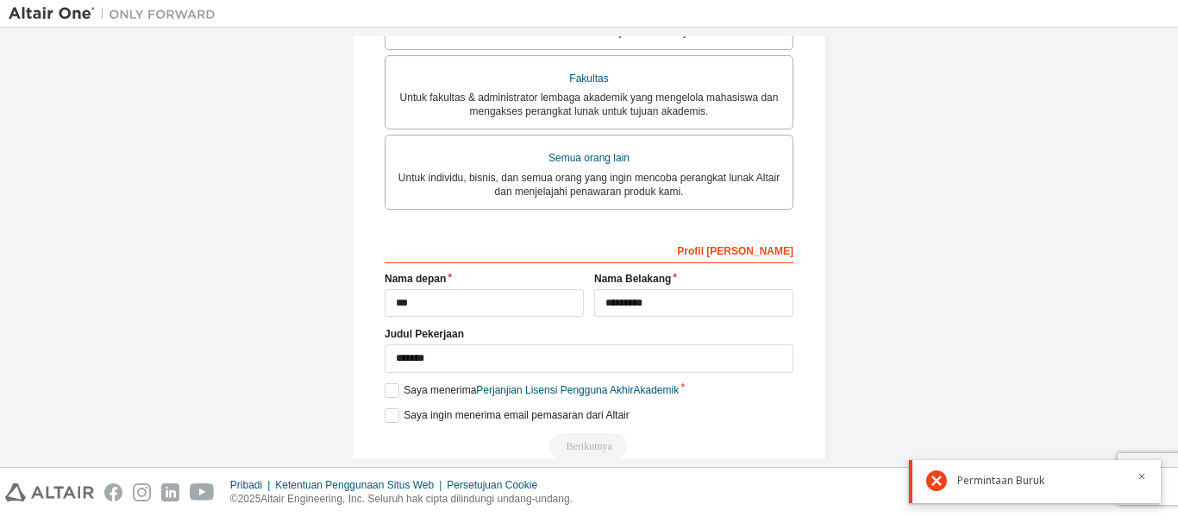
scroll to position [598, 0]
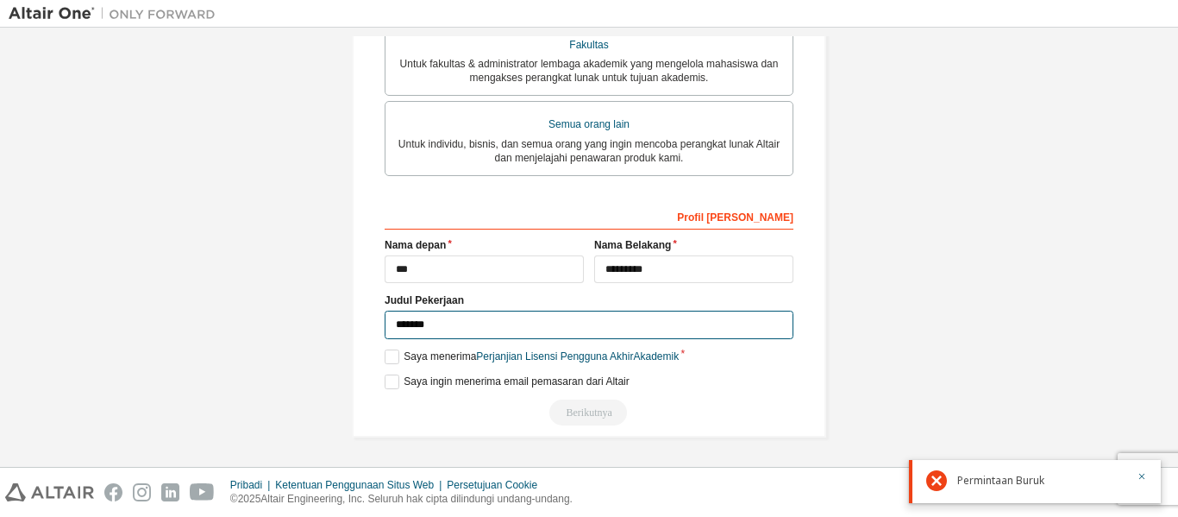
click at [470, 326] on input "*******" at bounding box center [589, 325] width 409 height 28
type input "*"
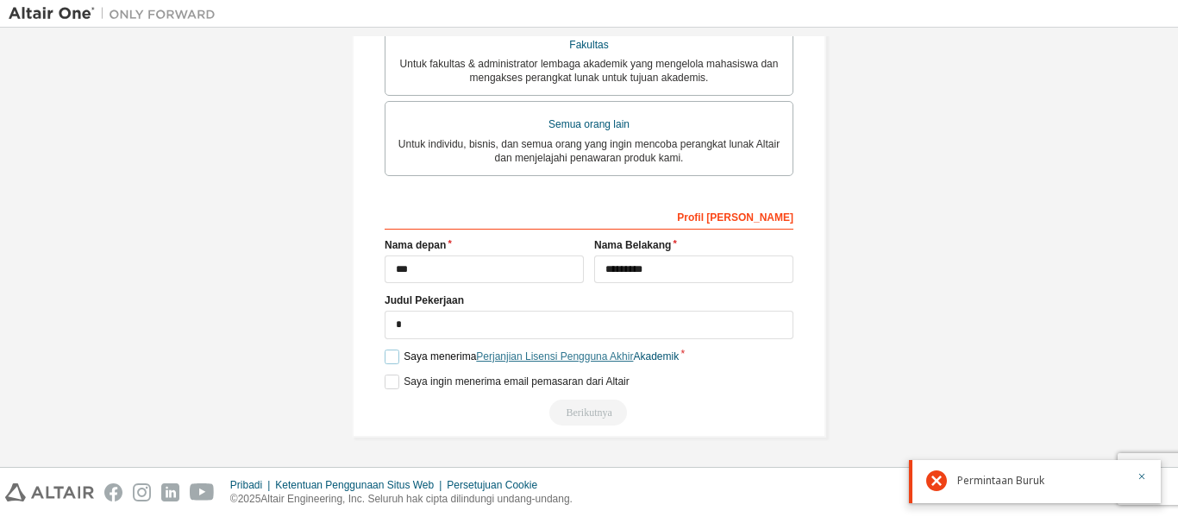
click at [538, 355] on font "Perjanjian Lisensi Pengguna Akhir" at bounding box center [554, 356] width 157 height 12
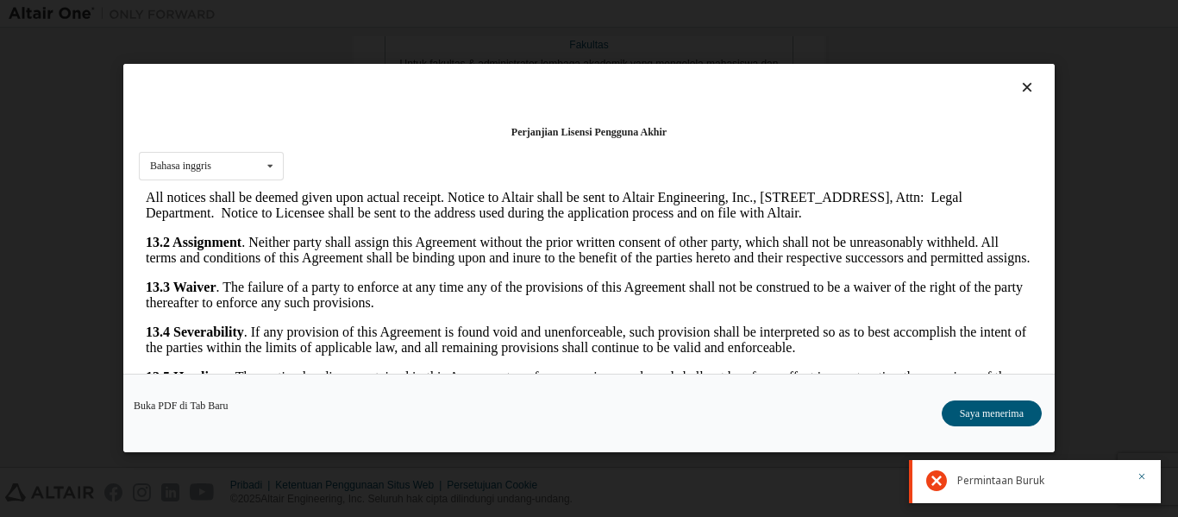
scroll to position [2878, 0]
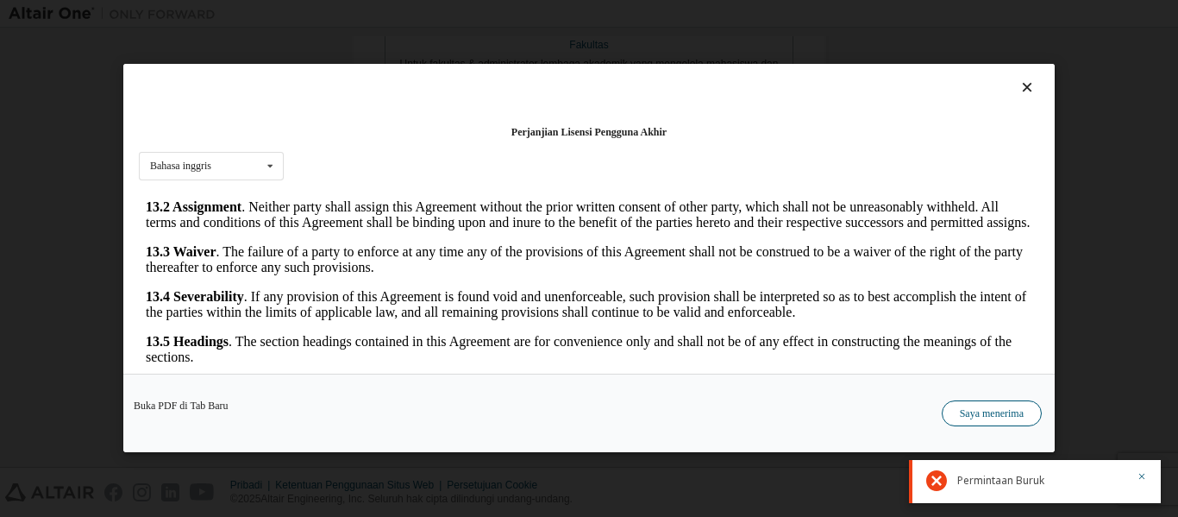
click at [970, 412] on font "Saya menerima" at bounding box center [992, 414] width 64 height 12
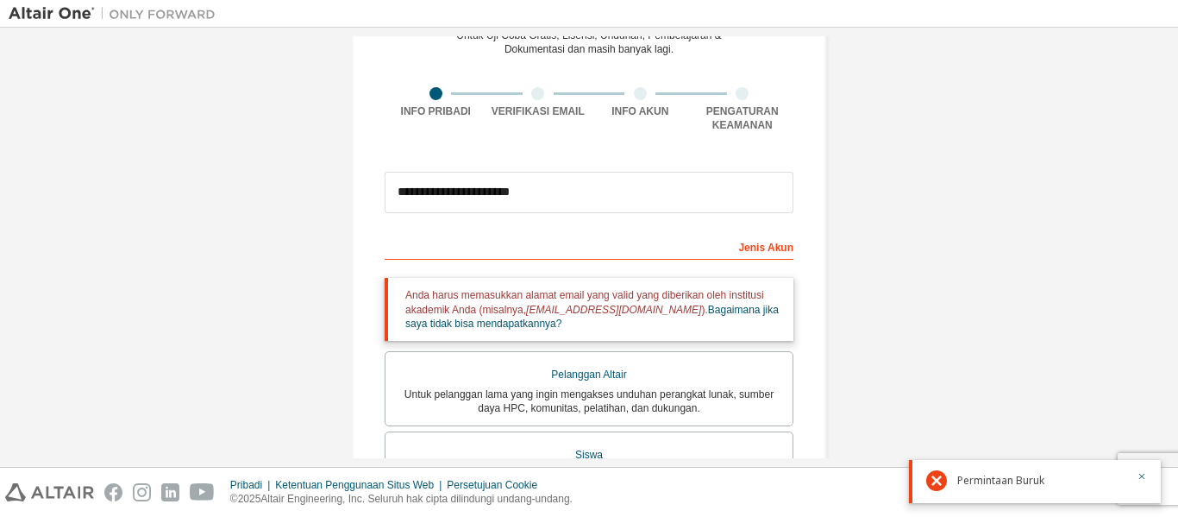
scroll to position [78, 0]
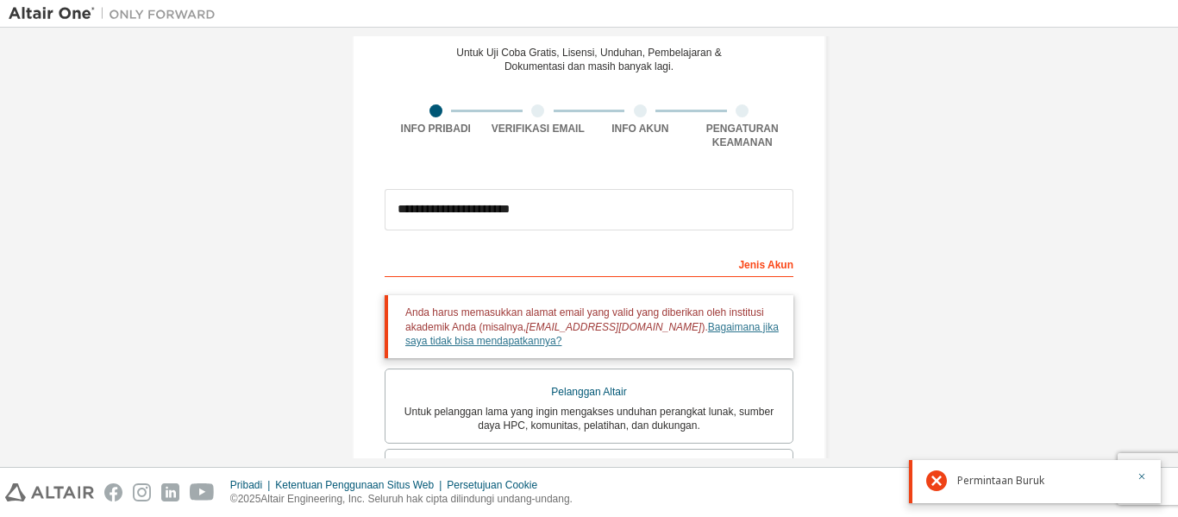
click at [727, 325] on font "Bagaimana jika saya tidak bisa mendapatkannya?" at bounding box center [591, 334] width 373 height 26
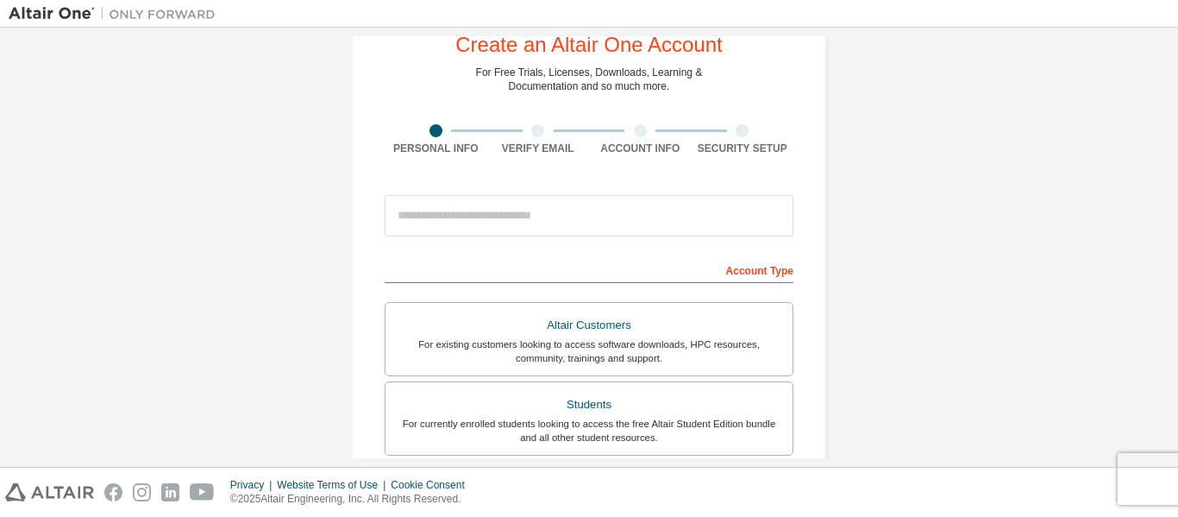
scroll to position [34, 0]
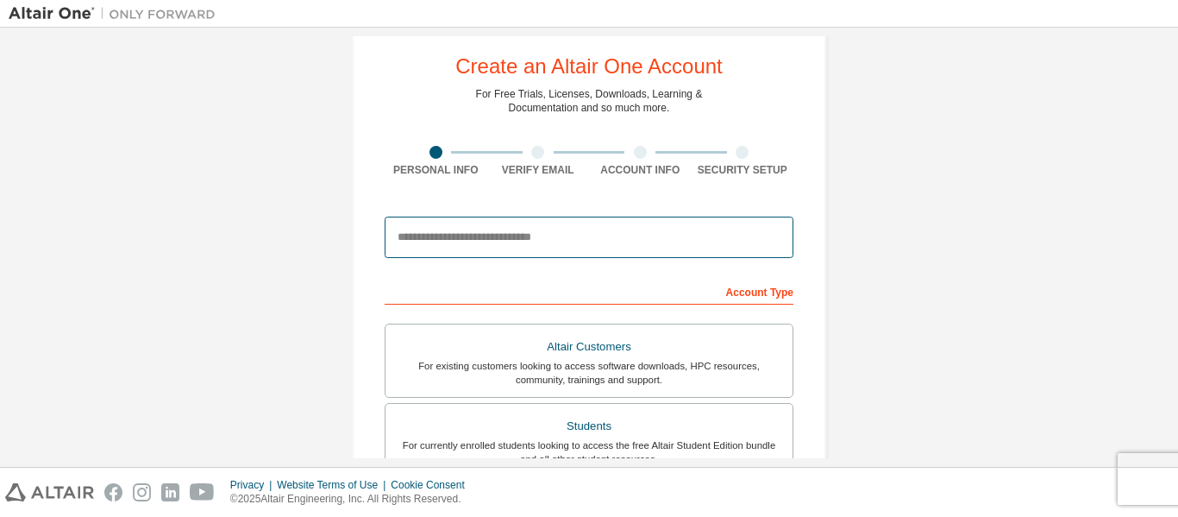
click at [447, 235] on input "email" at bounding box center [589, 237] width 409 height 41
type input "**********"
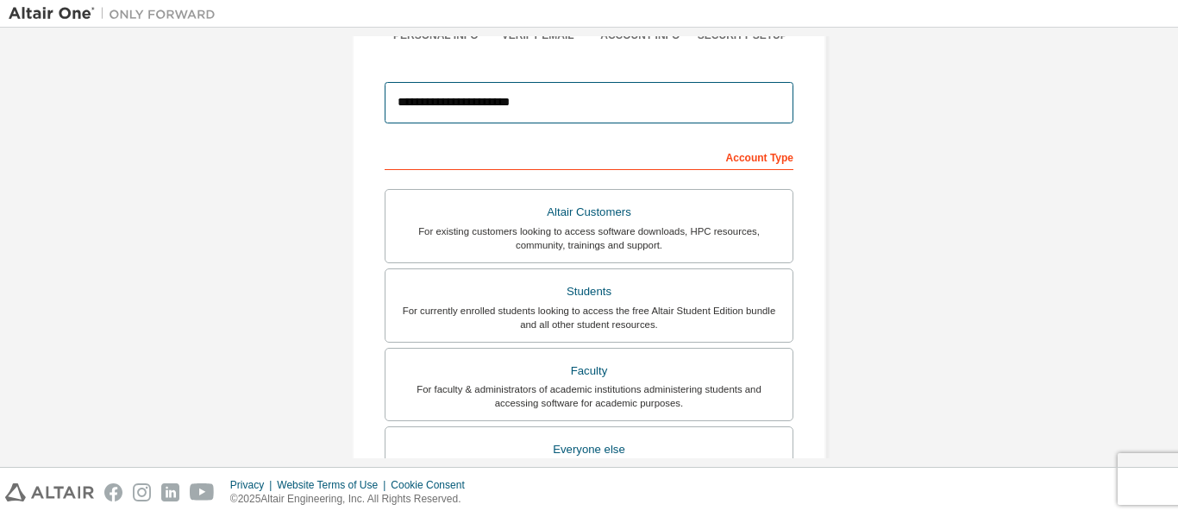
scroll to position [196, 0]
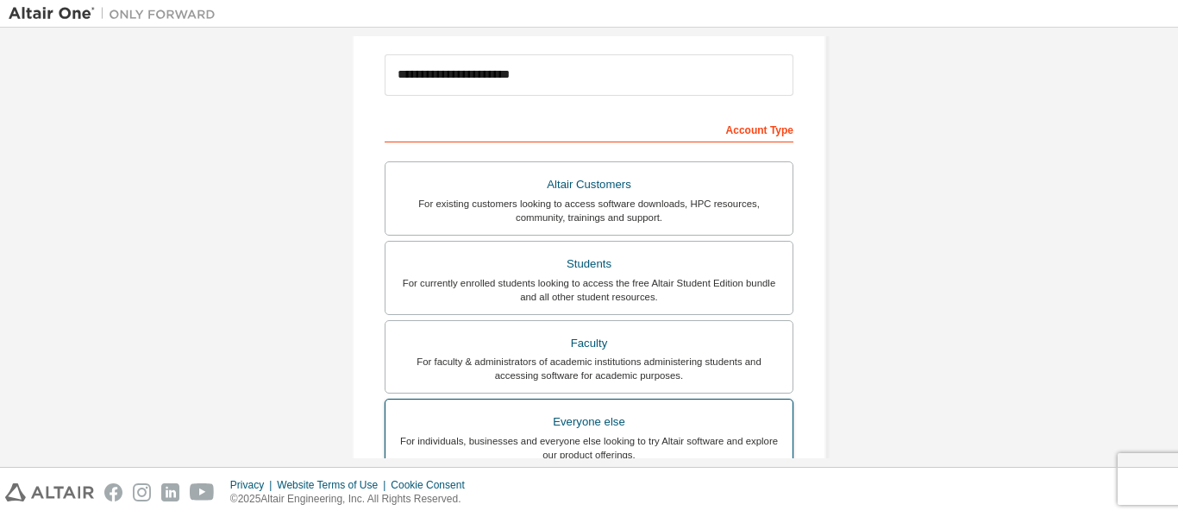
click at [609, 411] on div "Everyone else" at bounding box center [589, 422] width 386 height 24
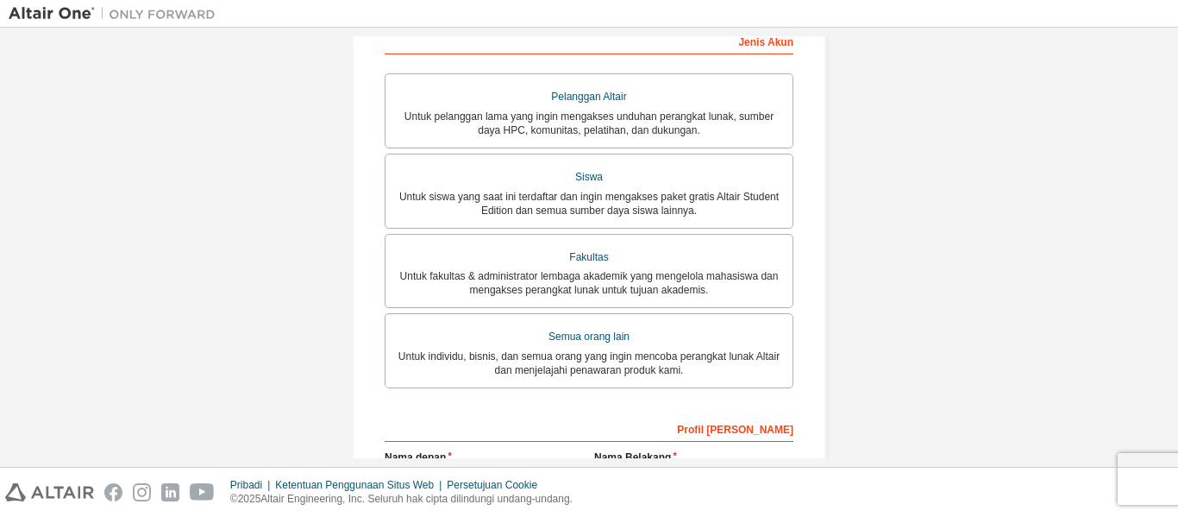
scroll to position [324, 0]
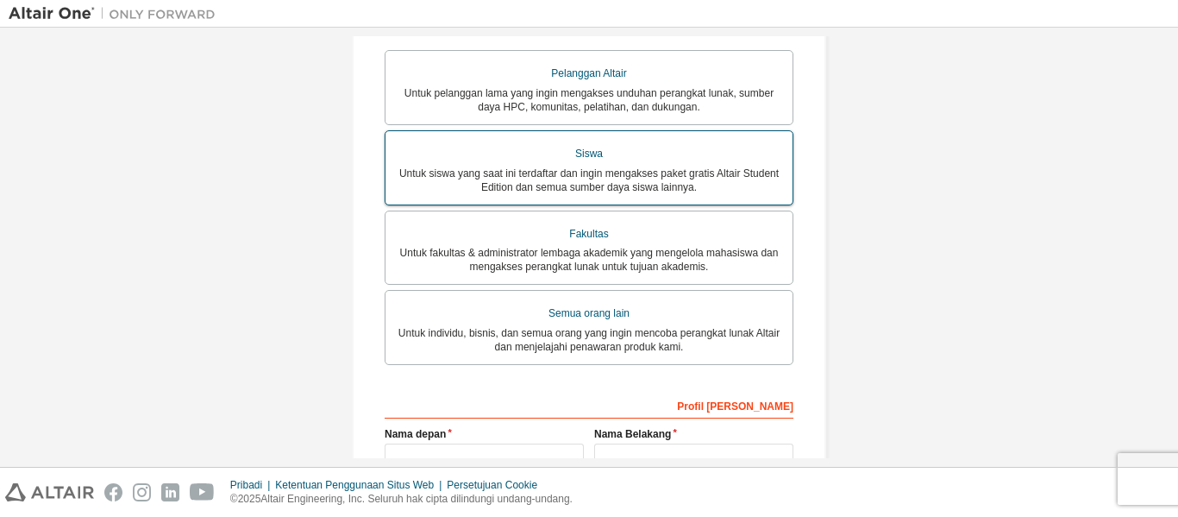
click at [777, 157] on div "Siswa" at bounding box center [589, 153] width 386 height 25
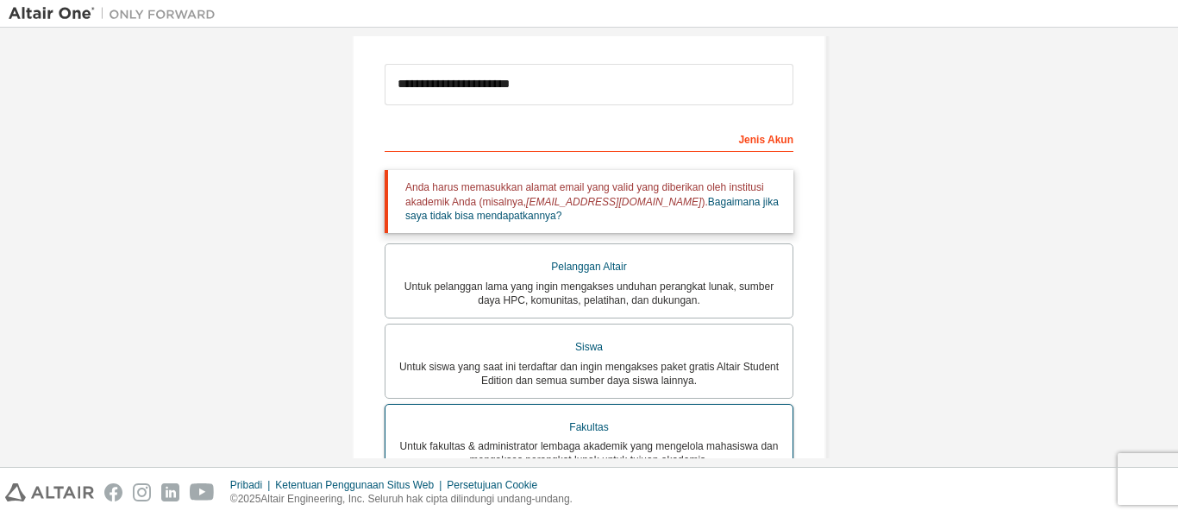
scroll to position [196, 0]
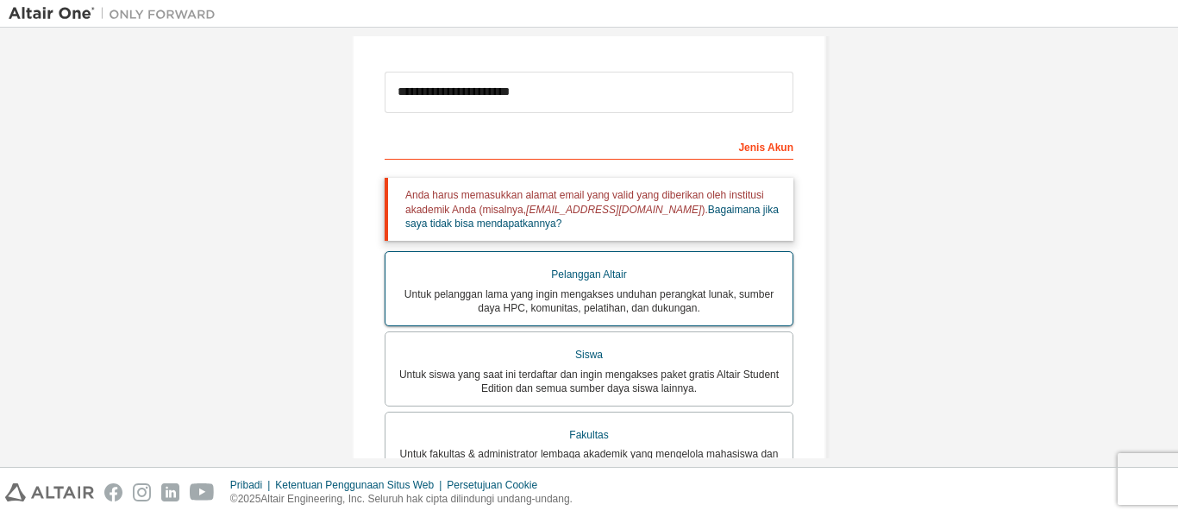
click at [616, 292] on font "Untuk pelanggan lama yang ingin mengakses unduhan perangkat lunak, sumber daya …" at bounding box center [589, 301] width 369 height 26
